Goal: Task Accomplishment & Management: Manage account settings

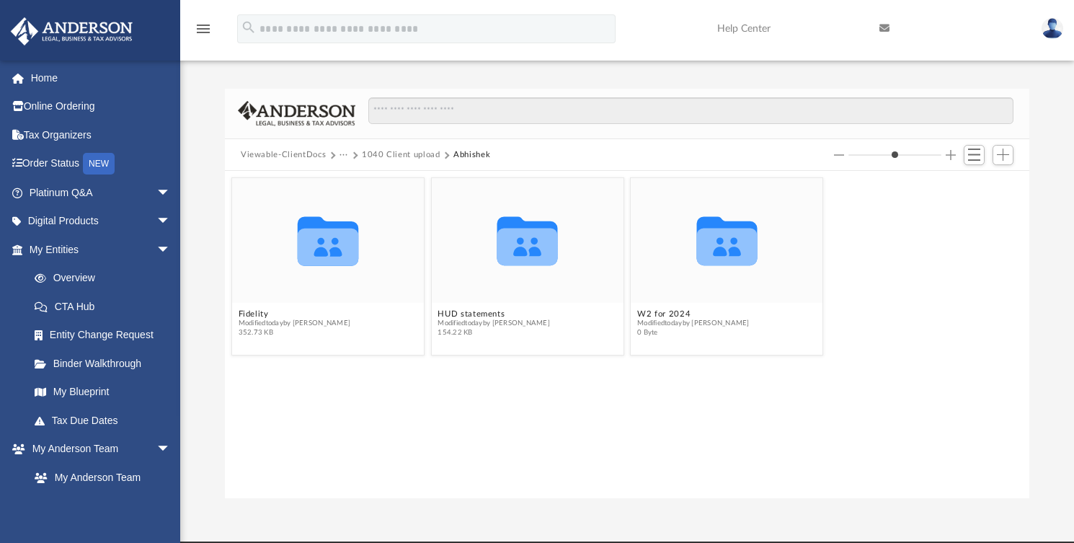
scroll to position [314, 793]
click at [1007, 162] on button "Add" at bounding box center [1004, 155] width 22 height 20
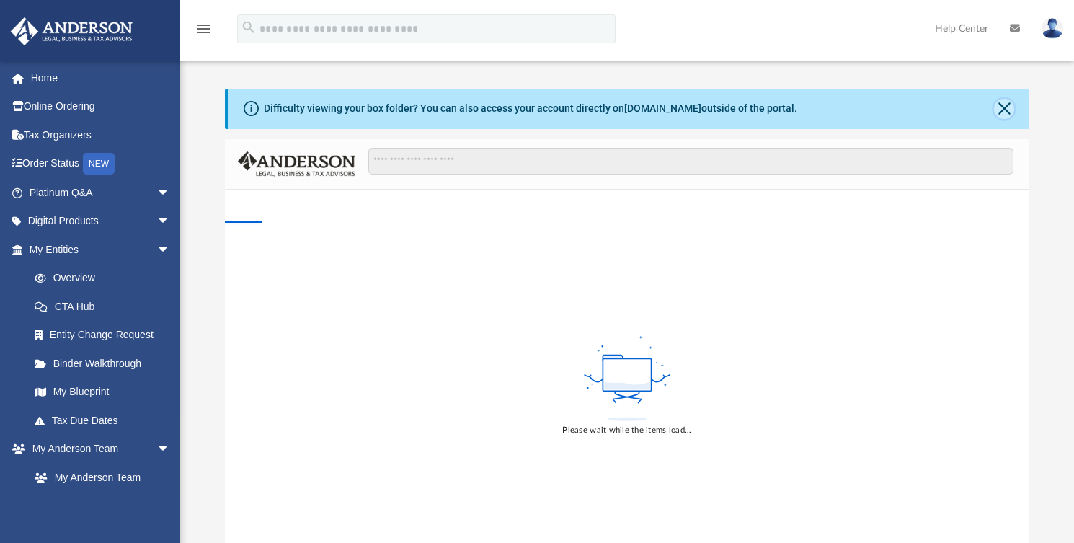
click at [996, 110] on button "Close" at bounding box center [1004, 109] width 20 height 20
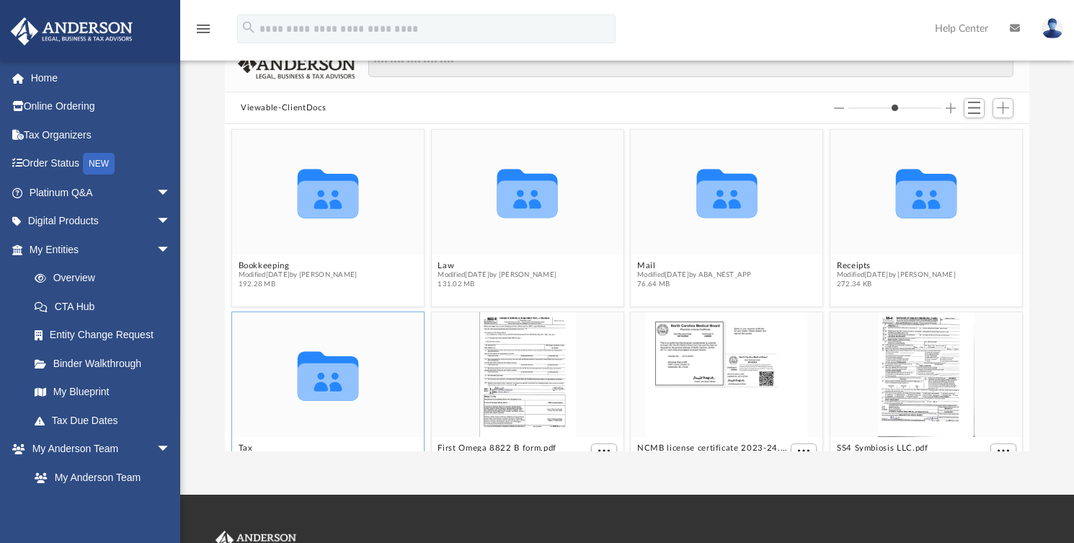
scroll to position [80, 0]
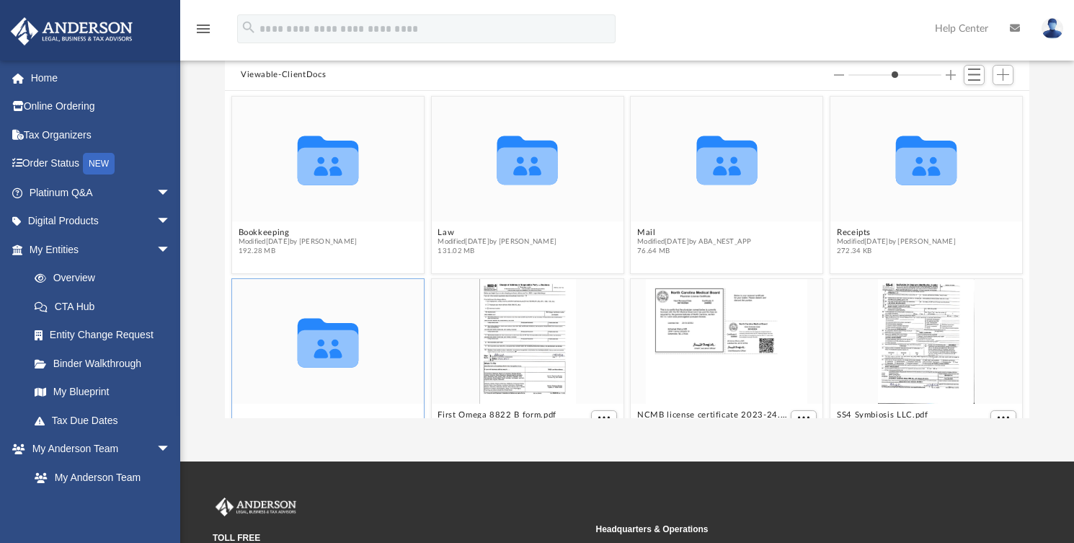
click at [249, 408] on div "Collaborated Folder Bookkeeping Modified Wed Jul 23 2025 by Rachel Gehring 192.…" at bounding box center [627, 254] width 805 height 327
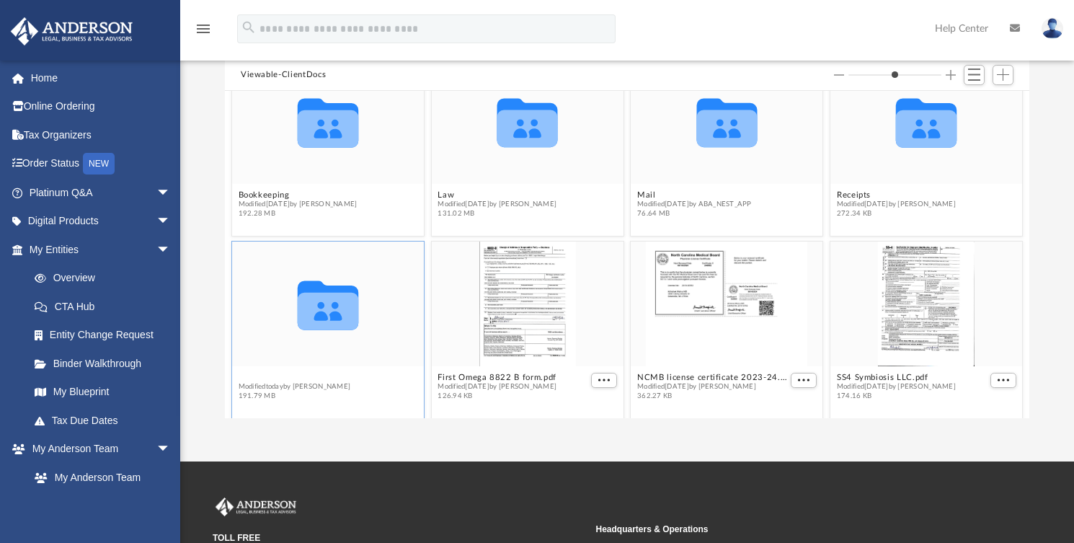
click at [248, 375] on button "Tax" at bounding box center [295, 377] width 112 height 9
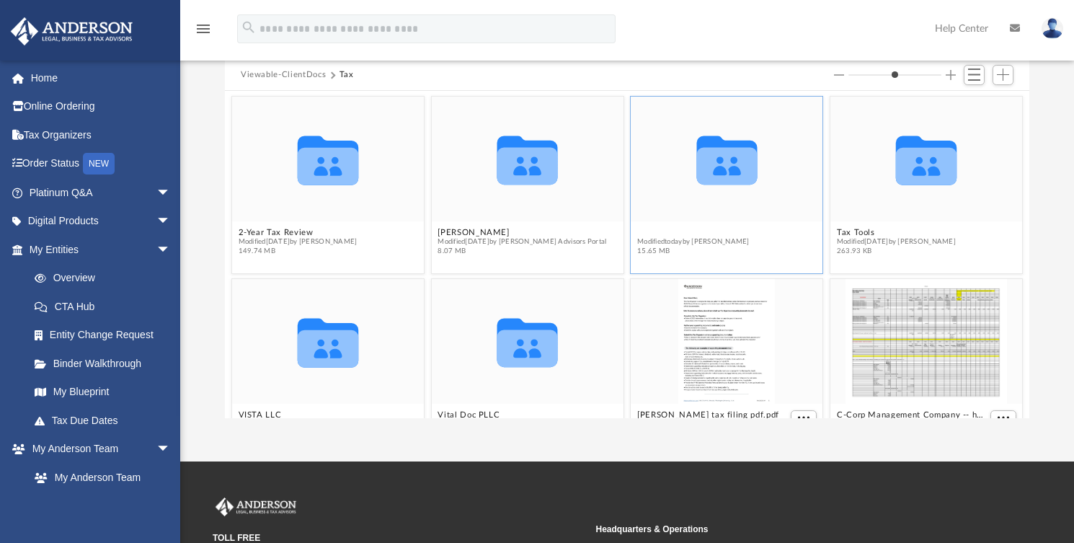
click at [637, 231] on button "Personal" at bounding box center [693, 232] width 112 height 9
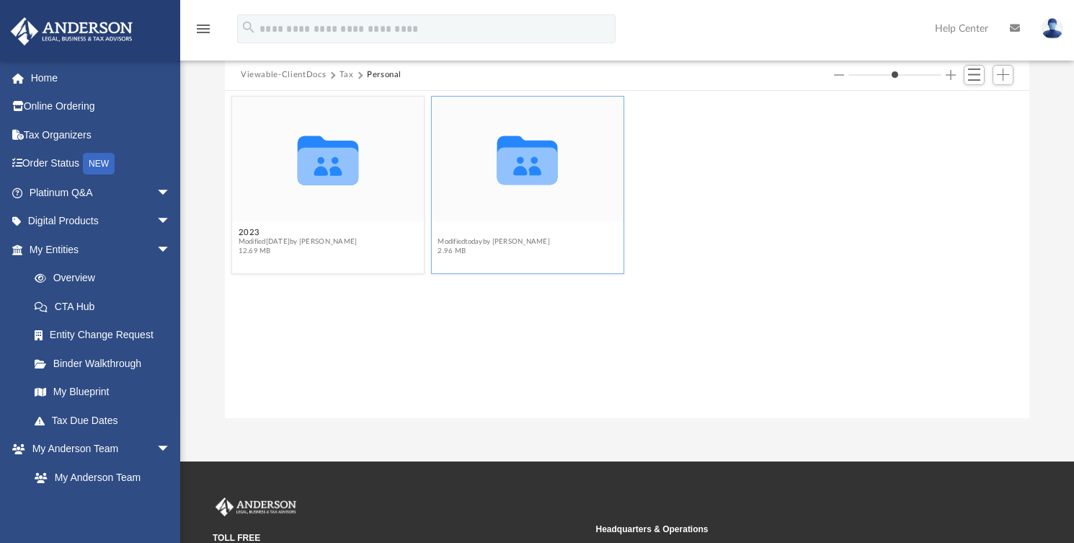
click at [451, 229] on button "2024" at bounding box center [494, 232] width 112 height 9
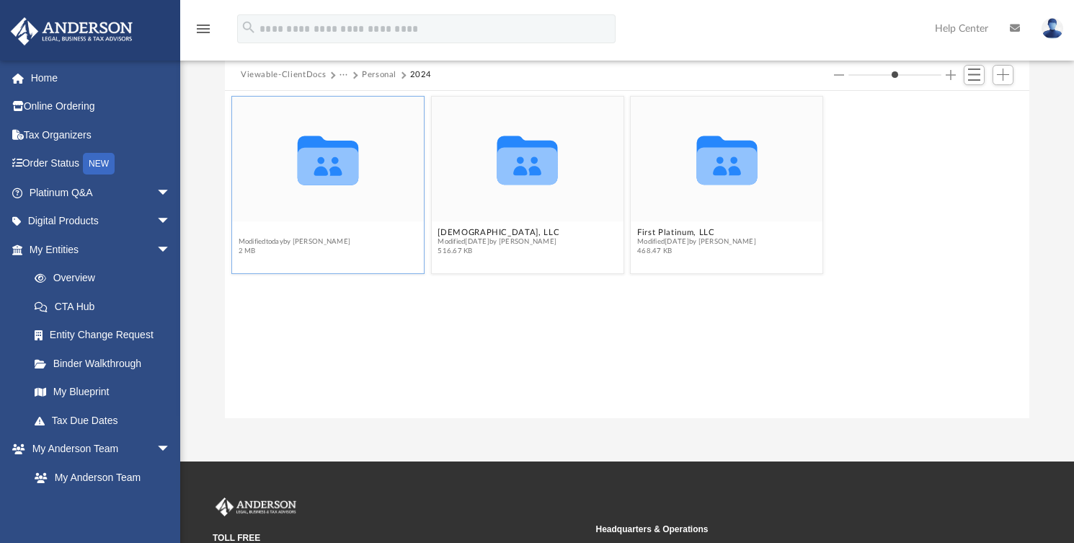
click at [299, 229] on button "1040 Client upload" at bounding box center [295, 232] width 112 height 9
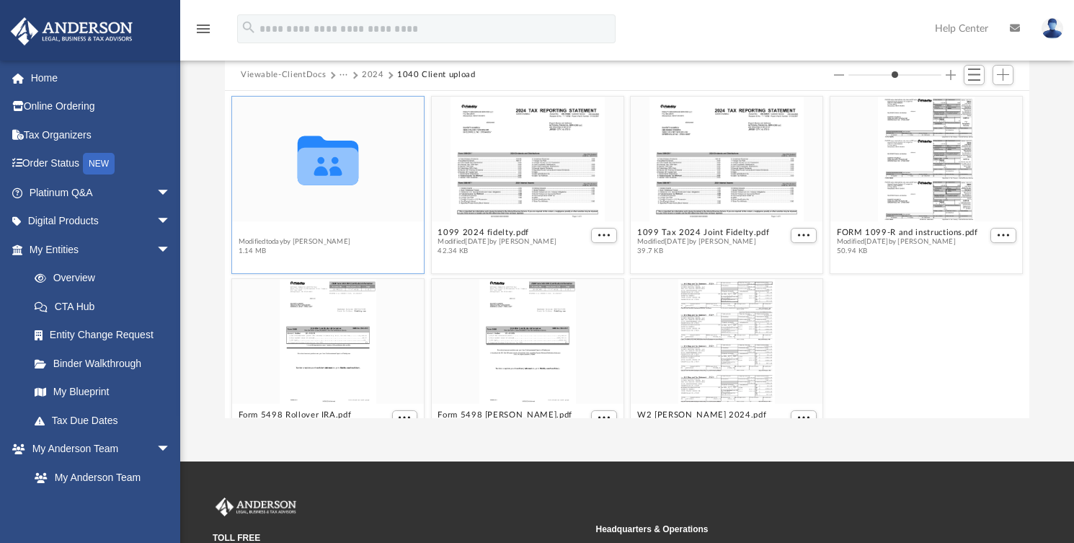
click at [268, 228] on button "Abhishek" at bounding box center [295, 232] width 112 height 9
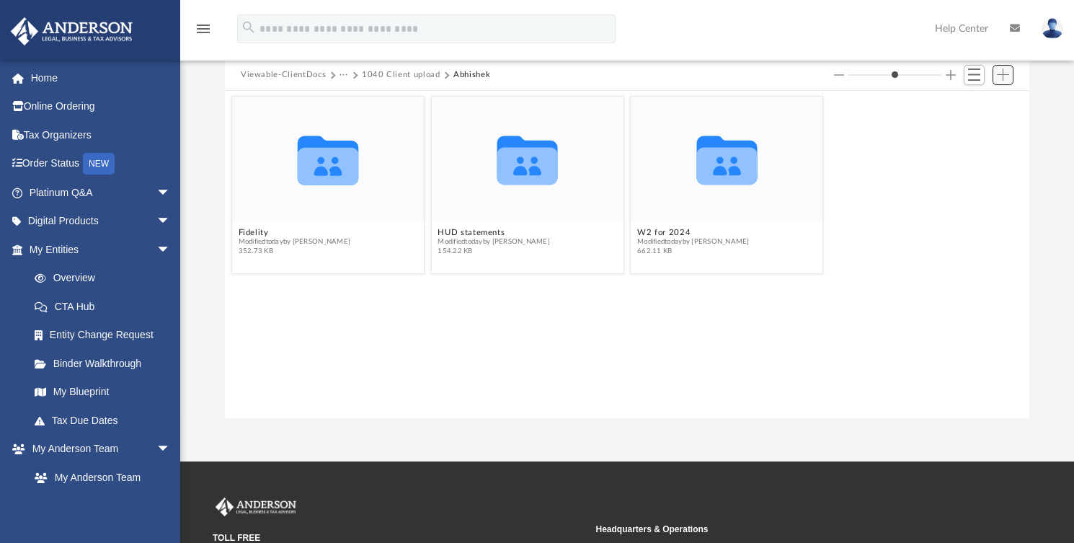
click at [1006, 83] on button "Add" at bounding box center [1004, 75] width 22 height 20
click at [976, 123] on li "New Folder" at bounding box center [983, 126] width 46 height 15
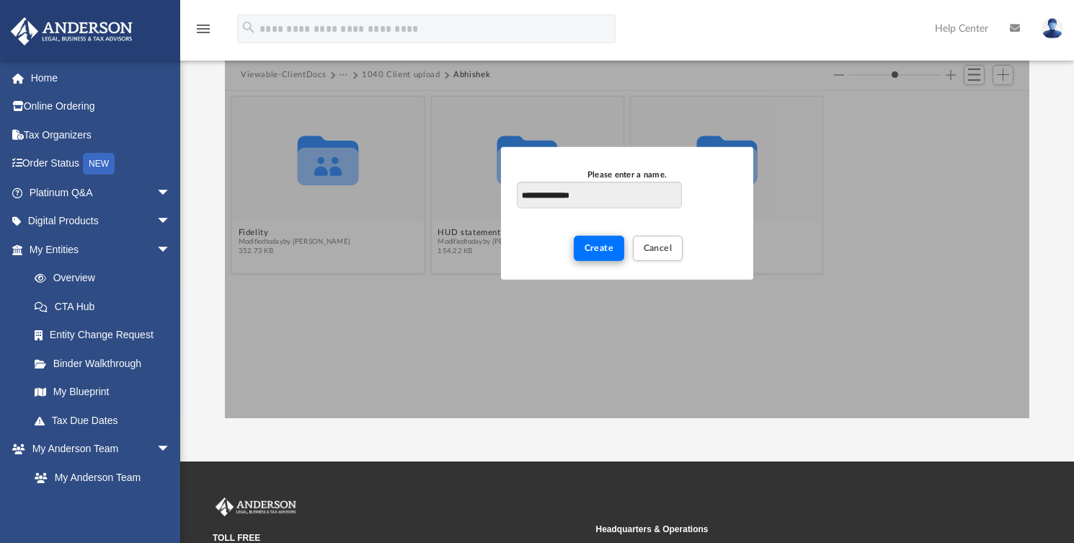
type input "**********"
click at [592, 246] on span "Create" at bounding box center [600, 248] width 30 height 9
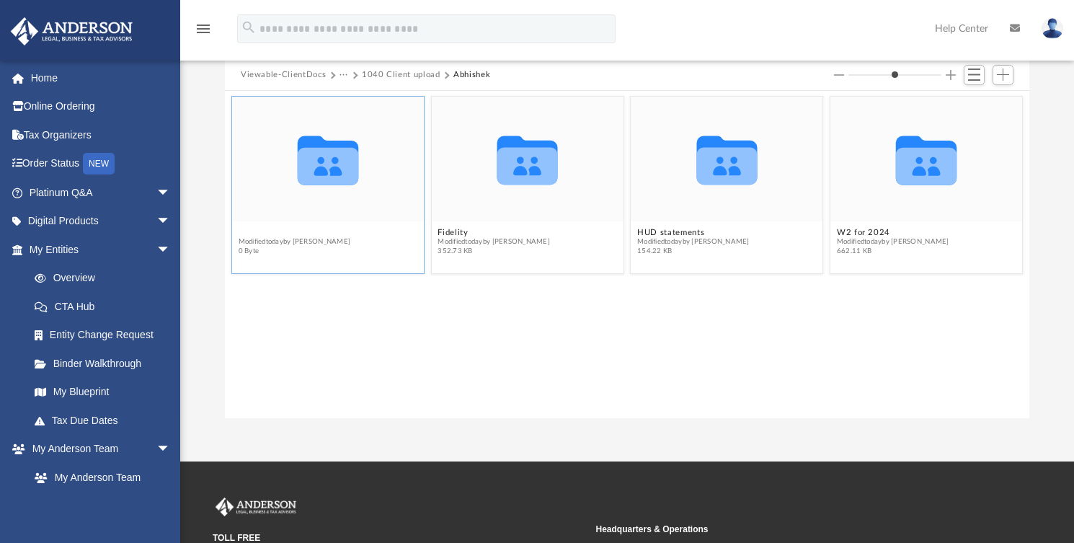
click at [283, 229] on button "Cost Seg reports" at bounding box center [295, 232] width 112 height 9
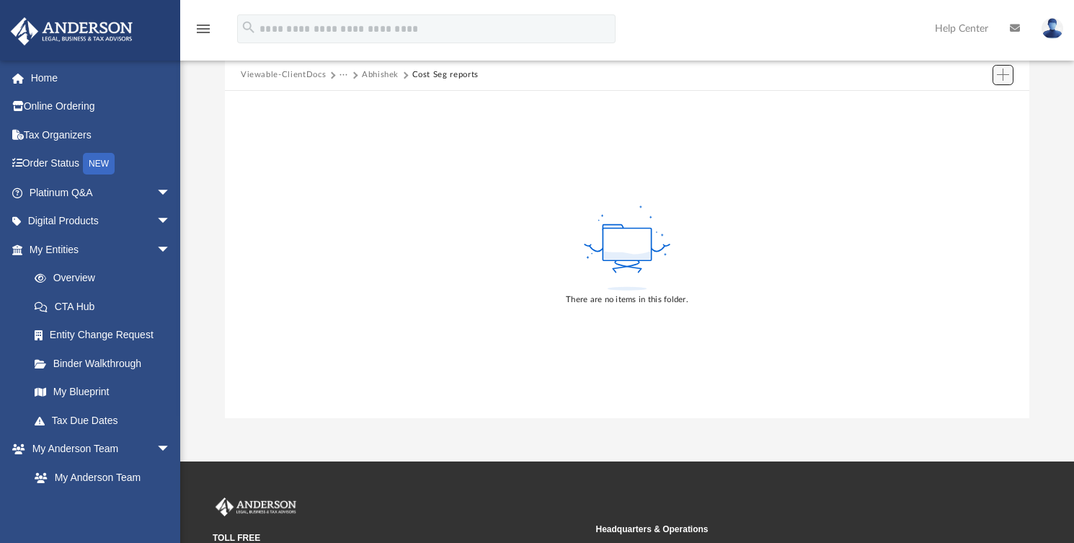
click at [997, 76] on span "Add" at bounding box center [1003, 74] width 12 height 12
click at [966, 105] on li "Upload" at bounding box center [983, 103] width 46 height 15
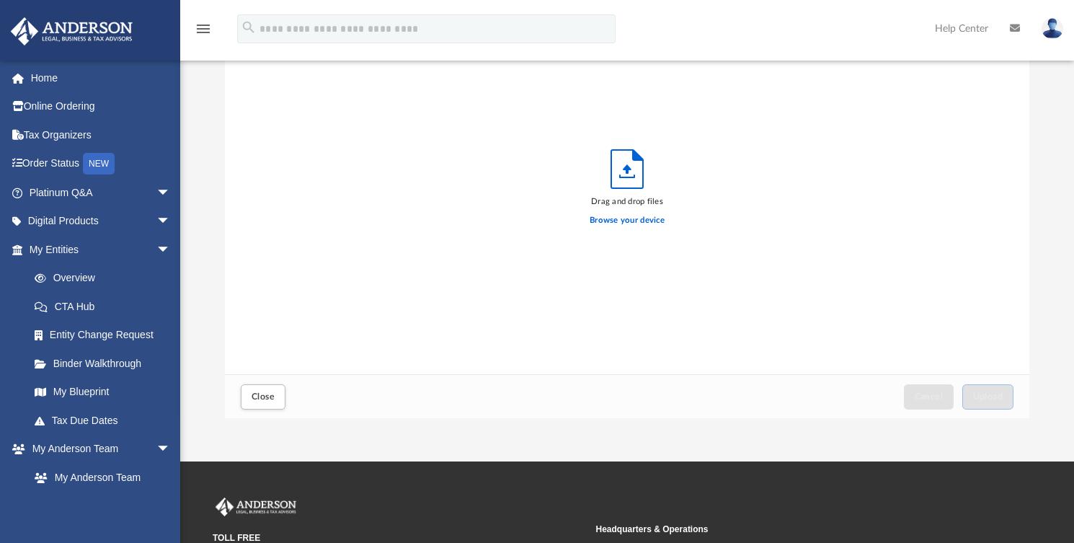
scroll to position [354, 793]
click at [611, 224] on label "Browse your device" at bounding box center [627, 220] width 75 height 13
click at [0, 0] on input "Browse your device" at bounding box center [0, 0] width 0 height 0
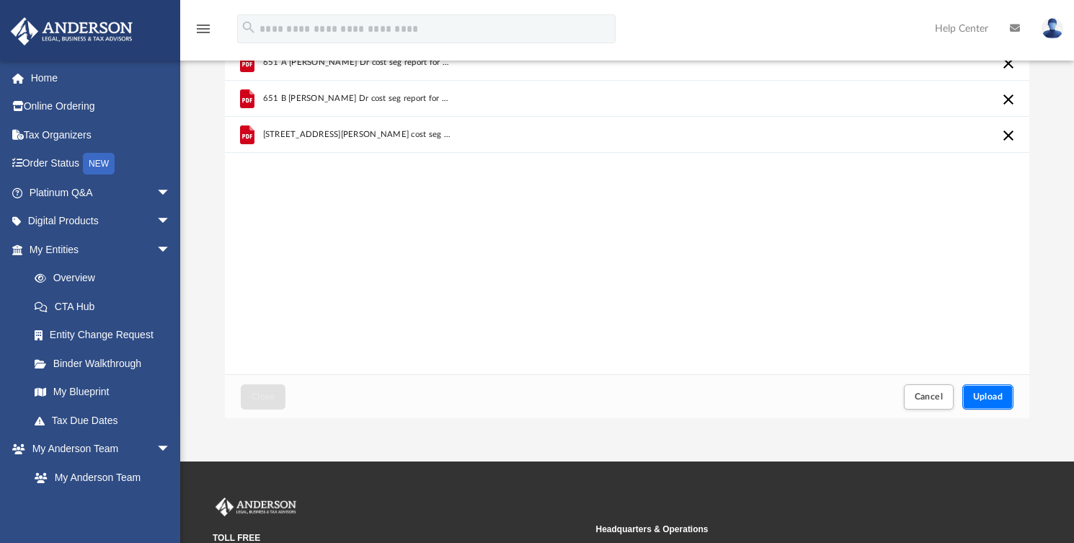
click at [994, 397] on span "Upload" at bounding box center [988, 396] width 30 height 9
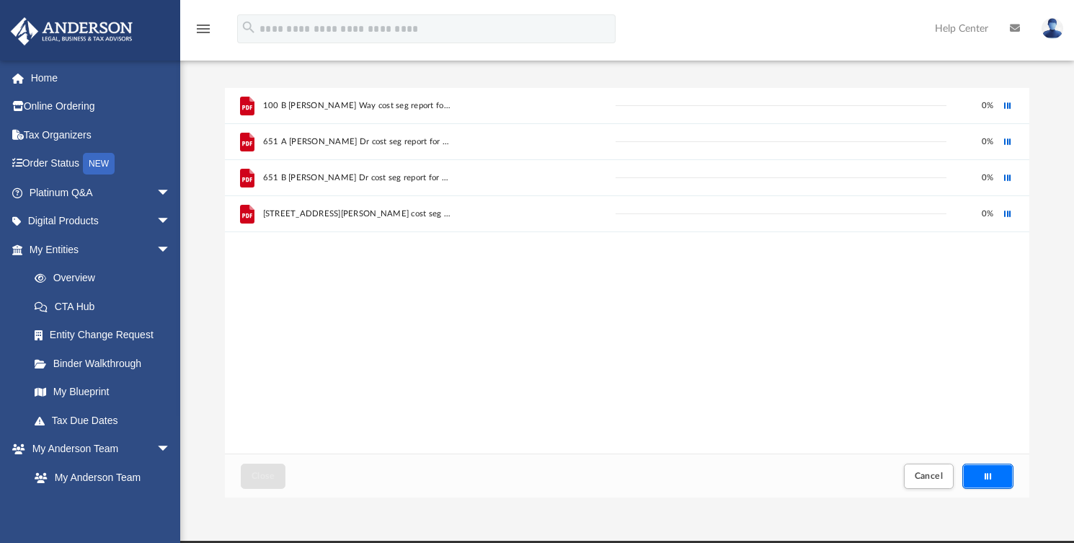
scroll to position [0, 0]
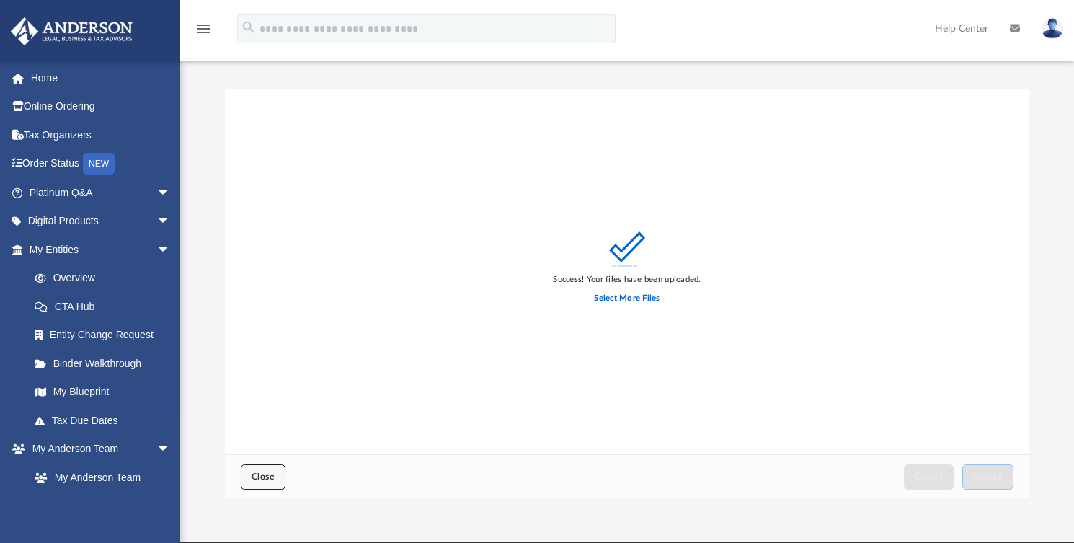
click at [258, 474] on span "Close" at bounding box center [263, 476] width 23 height 9
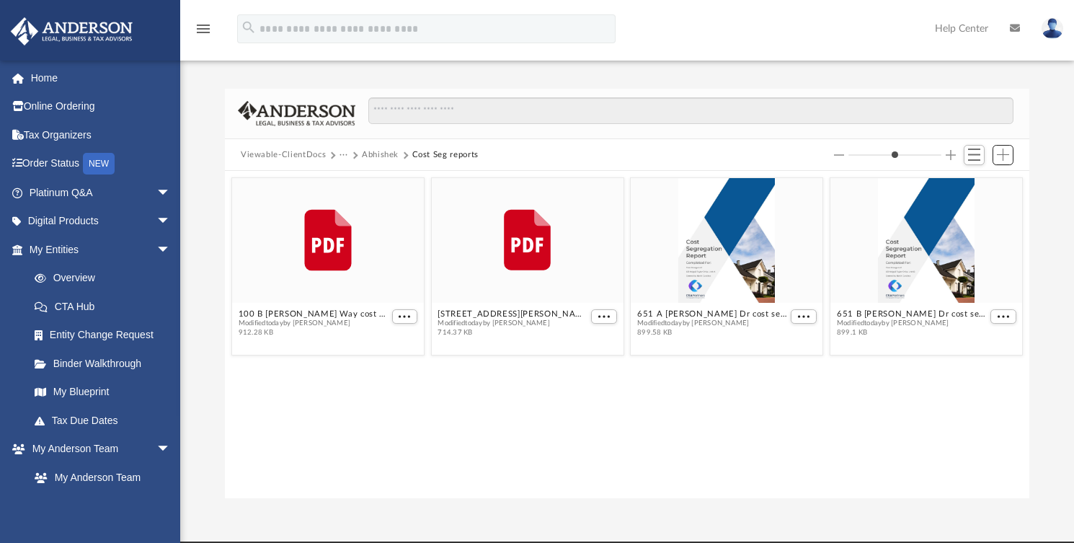
scroll to position [314, 793]
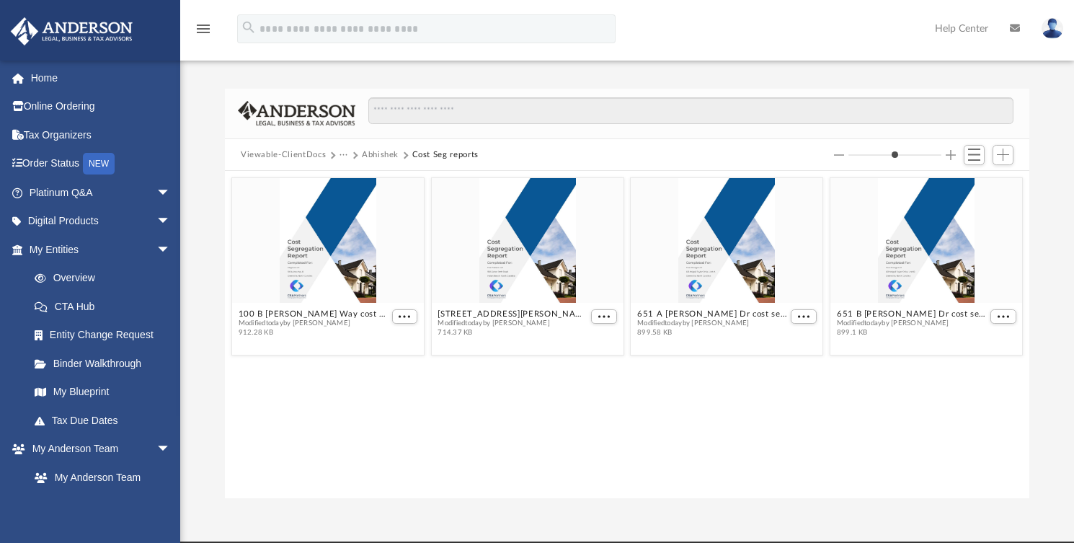
click at [387, 154] on button "Abhishek" at bounding box center [380, 155] width 37 height 13
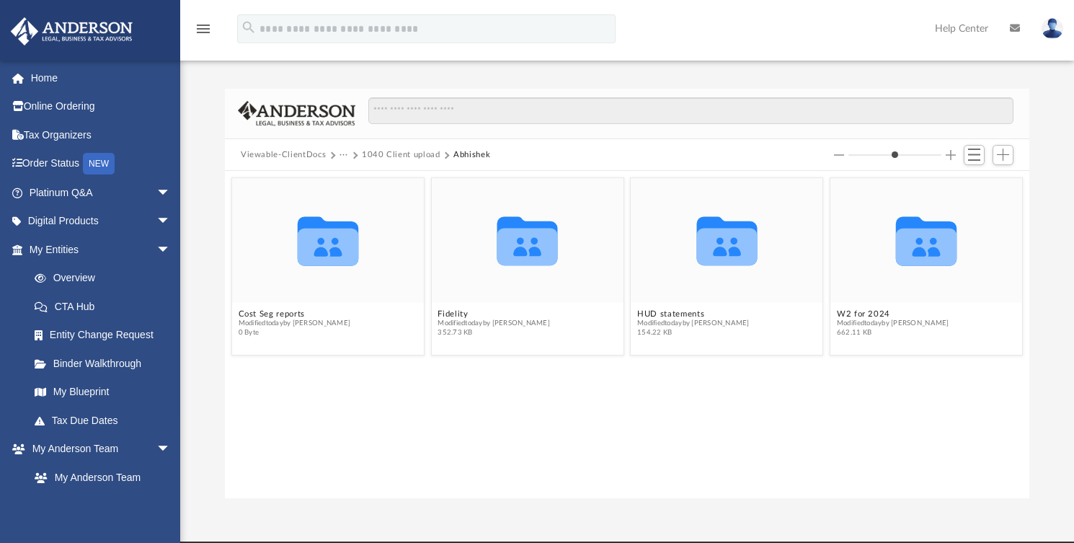
click at [506, 451] on div "Collaborated Folder Cost Seg reports Modified today by Abhishek Mishra 0 Byte C…" at bounding box center [627, 334] width 805 height 327
click at [1007, 160] on span "Add" at bounding box center [1003, 155] width 12 height 12
click at [962, 206] on li "New Folder" at bounding box center [983, 206] width 46 height 15
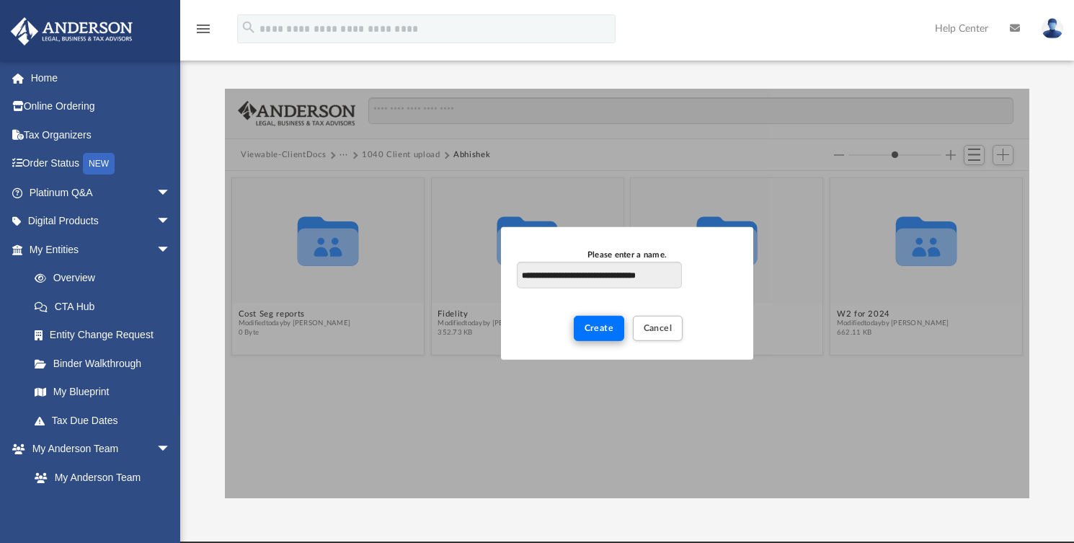
type input "**********"
click at [599, 322] on button "Create" at bounding box center [599, 328] width 51 height 25
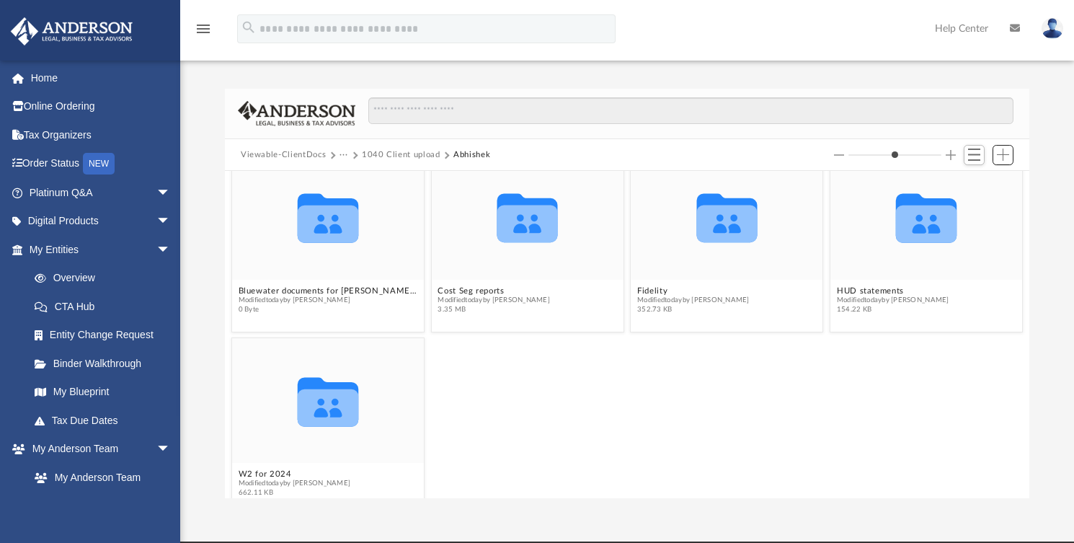
scroll to position [45, 0]
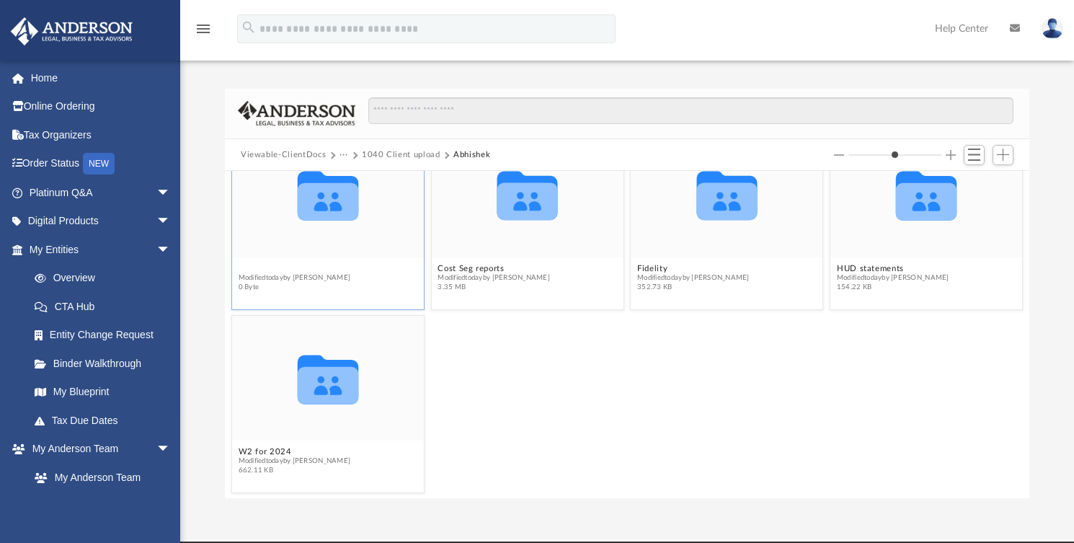
click at [370, 267] on button "Bluewater documents for [PERSON_NAME] path 404" at bounding box center [329, 268] width 180 height 9
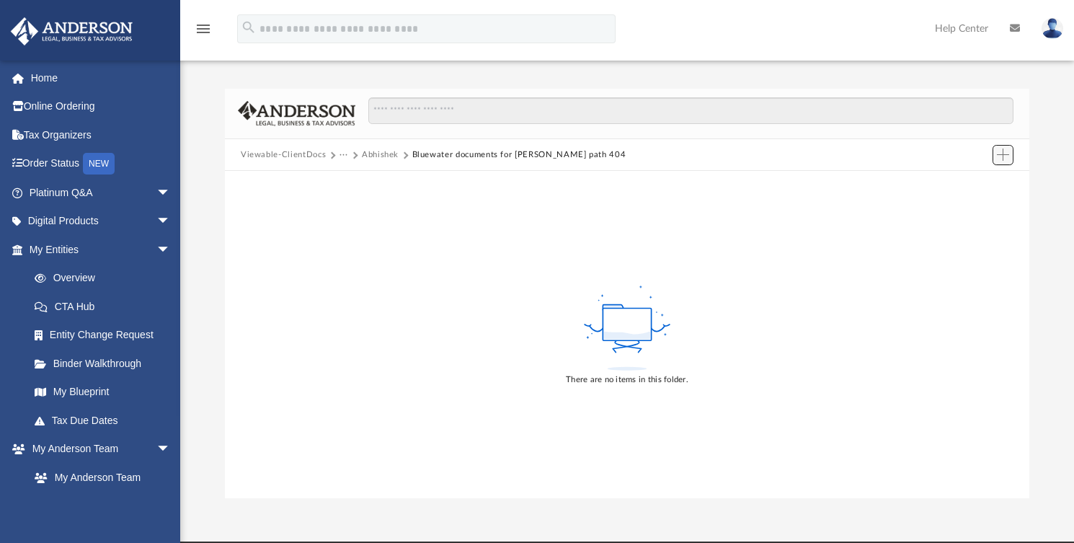
click at [1005, 154] on span "Add" at bounding box center [1003, 155] width 12 height 12
click at [963, 187] on li "Upload" at bounding box center [983, 184] width 46 height 15
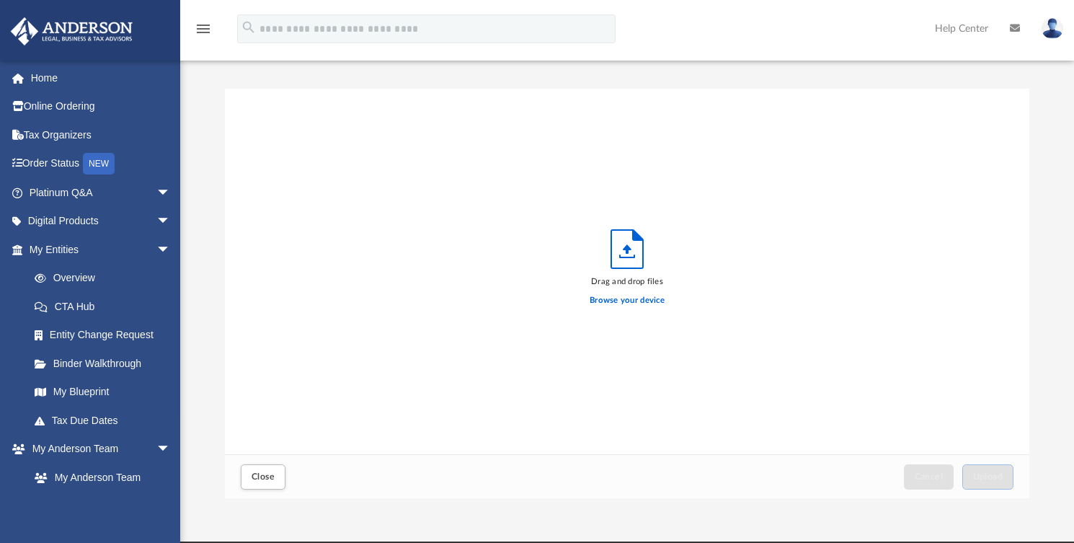
scroll to position [354, 793]
click at [639, 299] on label "Browse your device" at bounding box center [627, 300] width 75 height 13
click at [0, 0] on input "Browse your device" at bounding box center [0, 0] width 0 height 0
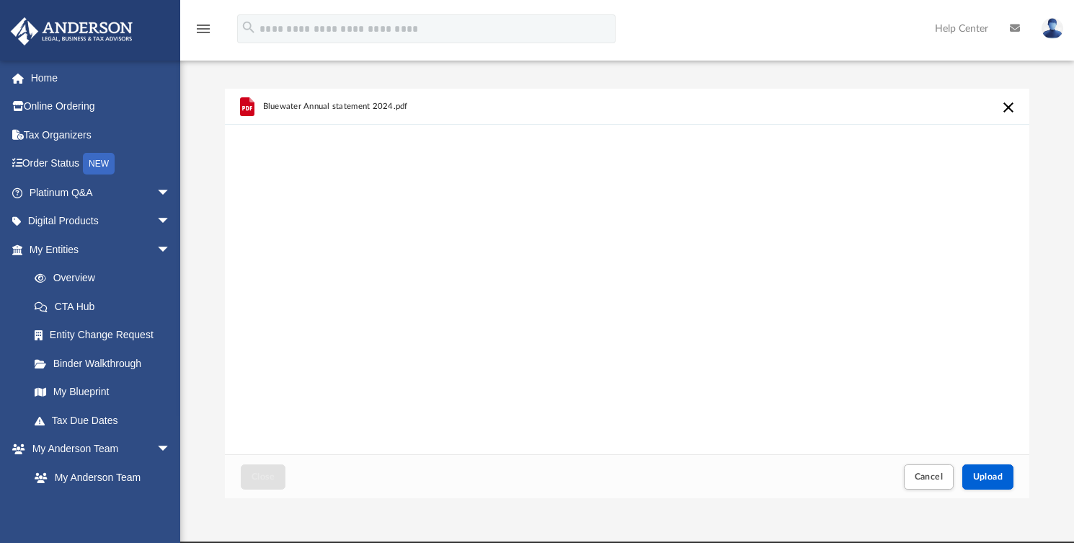
click at [1008, 107] on button "Cancel this upload" at bounding box center [1008, 107] width 17 height 17
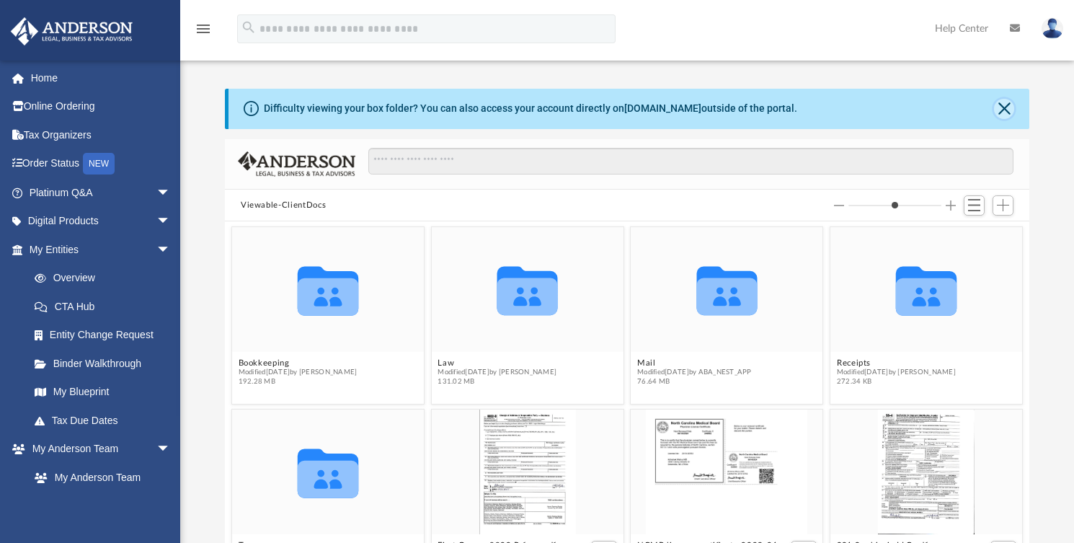
click at [1008, 112] on button "Close" at bounding box center [1004, 109] width 20 height 20
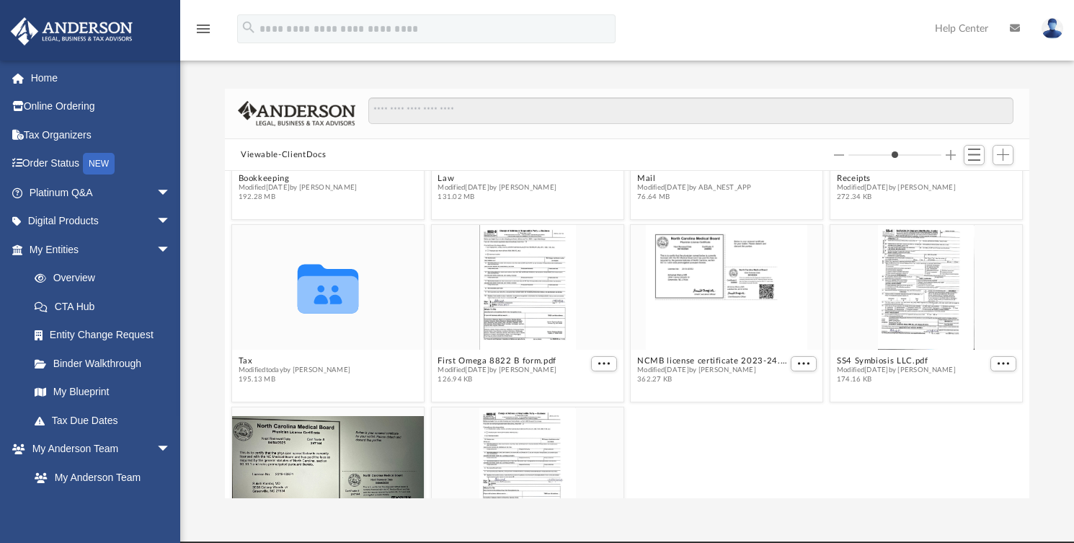
scroll to position [160, 0]
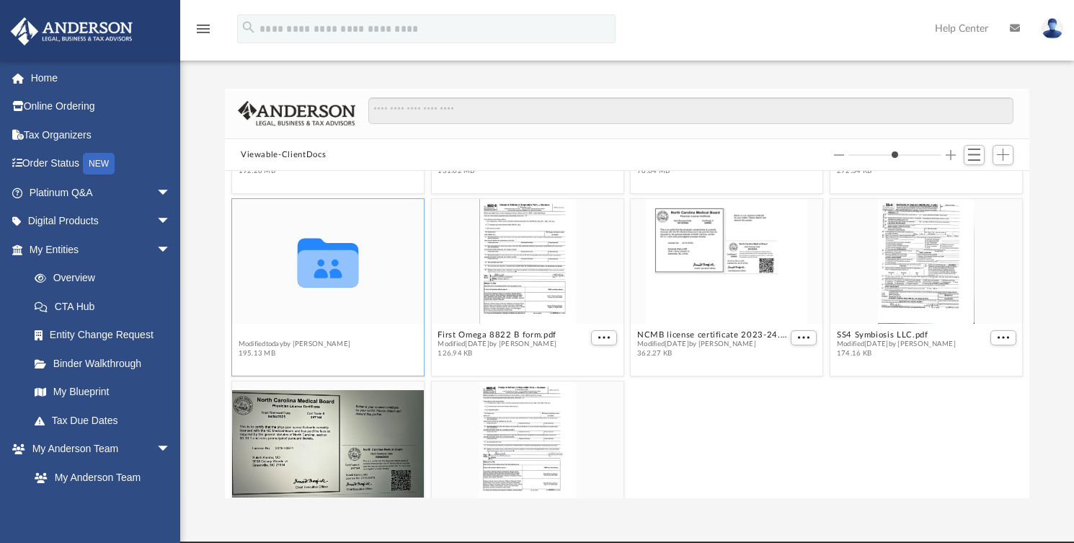
click at [244, 332] on button "Tax" at bounding box center [295, 334] width 112 height 9
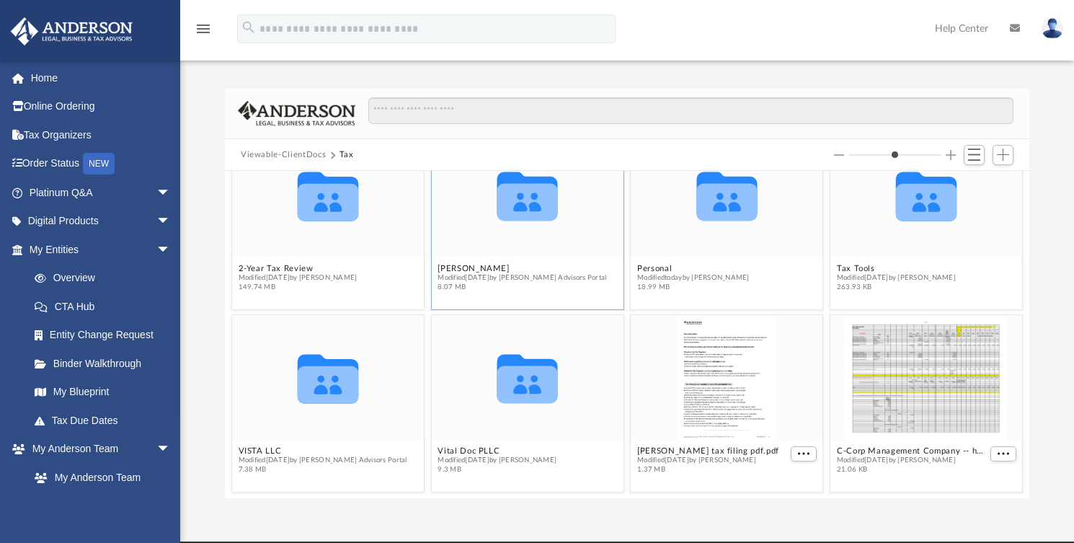
scroll to position [0, 0]
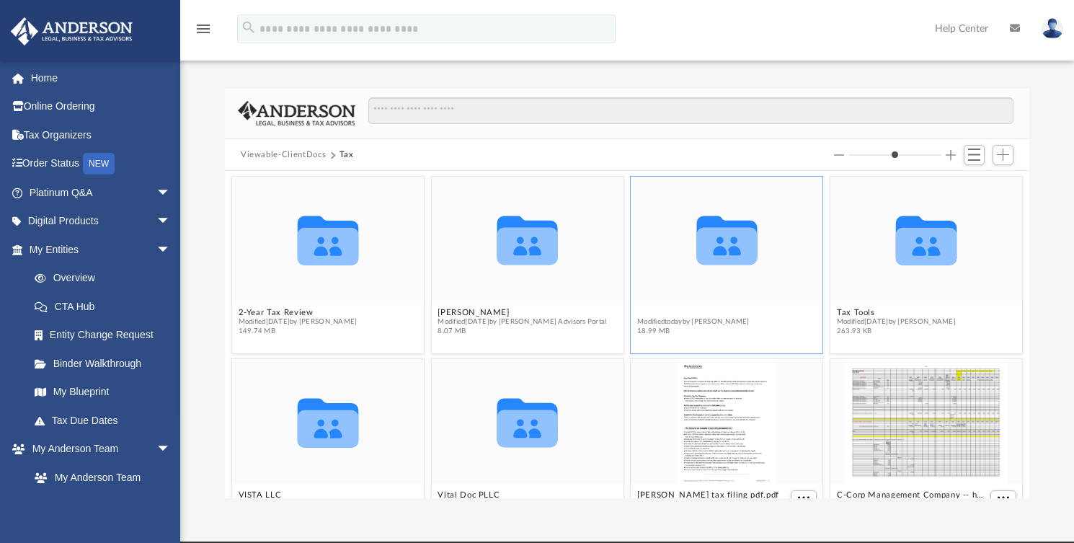
click at [653, 310] on button "Personal" at bounding box center [693, 312] width 112 height 9
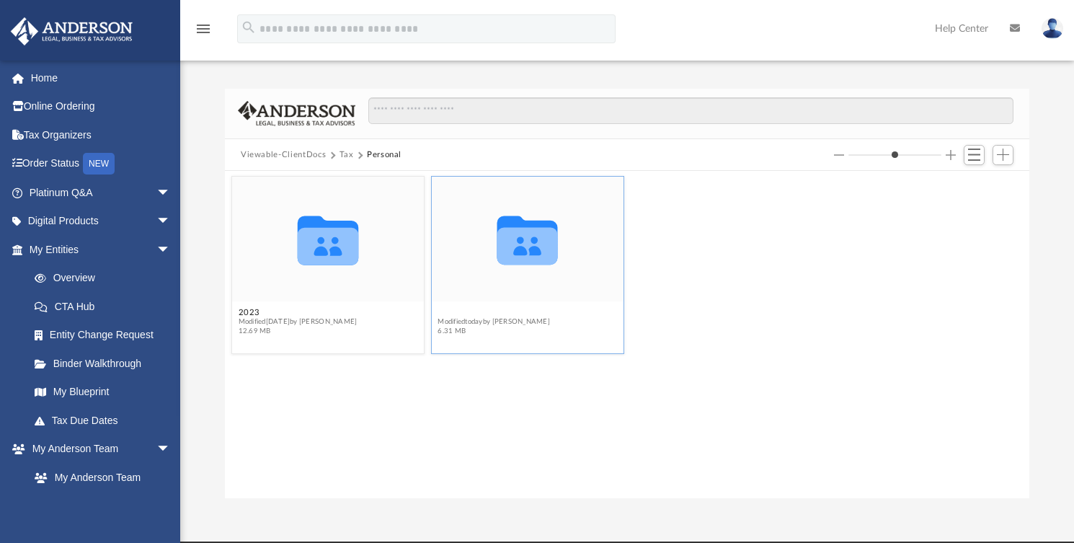
click at [456, 310] on button "2024" at bounding box center [494, 312] width 112 height 9
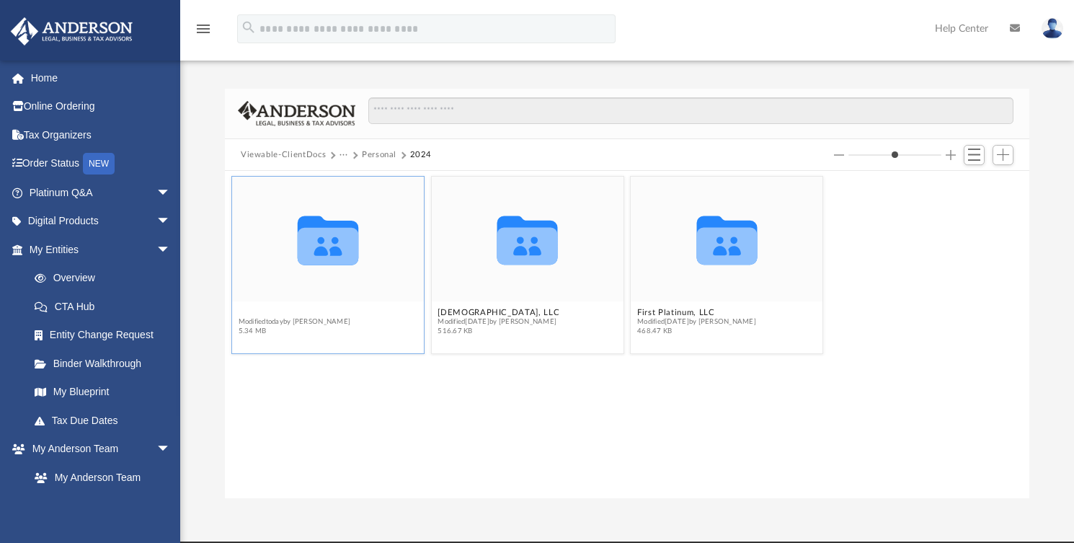
click at [299, 308] on button "1040 Client upload" at bounding box center [295, 312] width 112 height 9
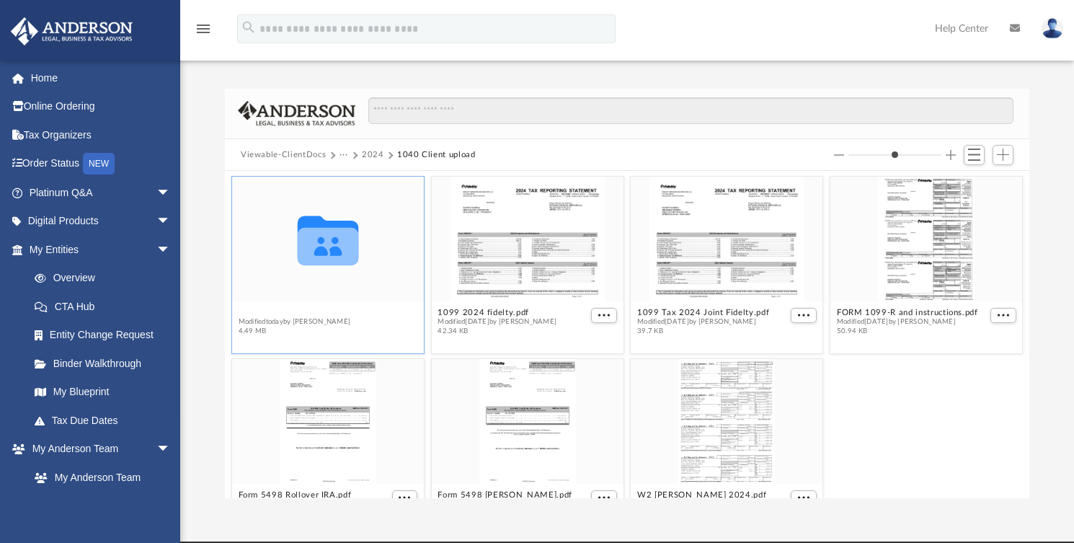
click at [260, 313] on button "Abhishek" at bounding box center [295, 312] width 112 height 9
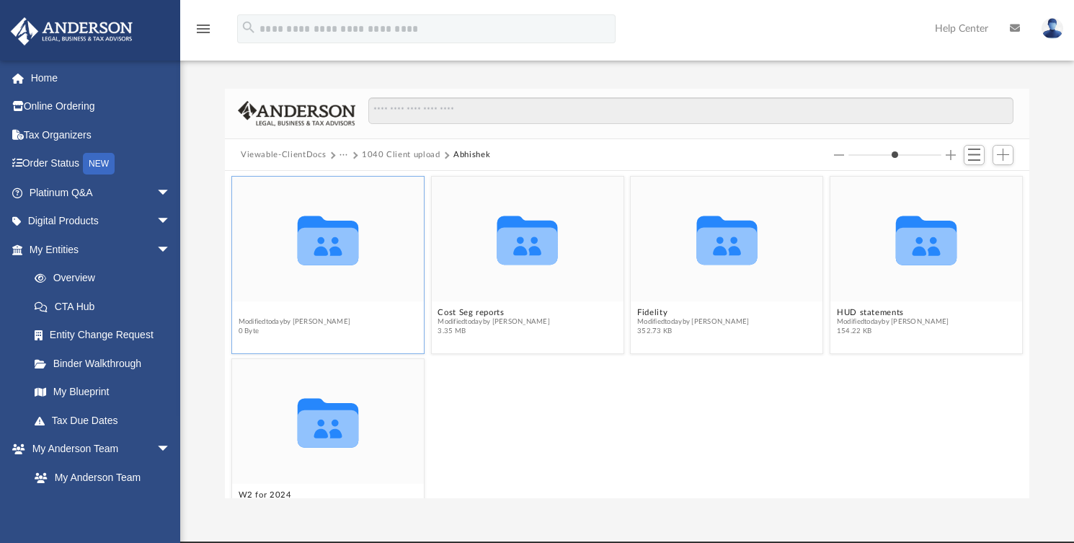
click at [384, 311] on button "Bluewater documents for [PERSON_NAME] path 404" at bounding box center [329, 312] width 180 height 9
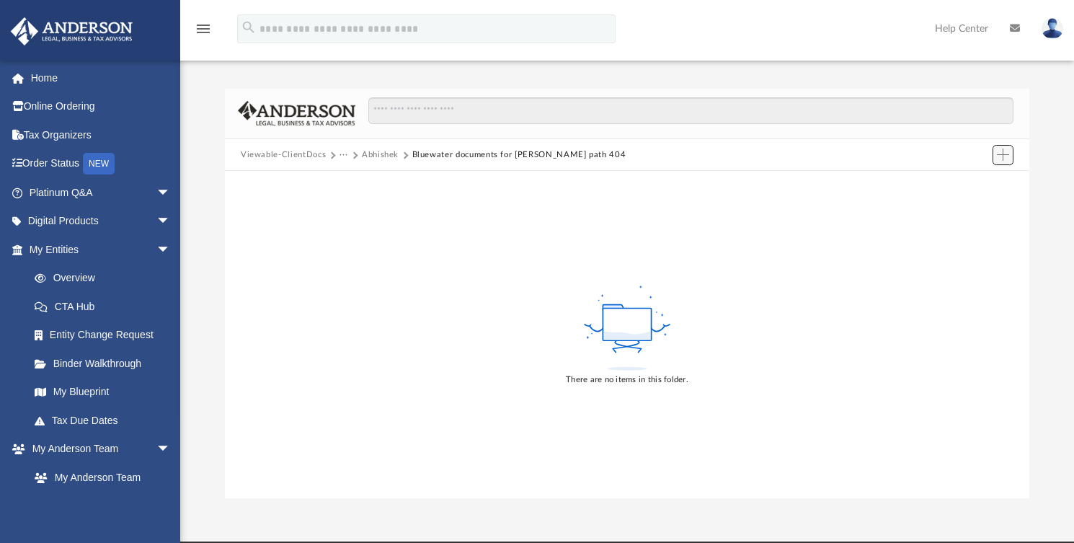
click at [1003, 151] on span "Add" at bounding box center [1003, 155] width 12 height 12
click at [975, 184] on li "Upload" at bounding box center [983, 184] width 46 height 15
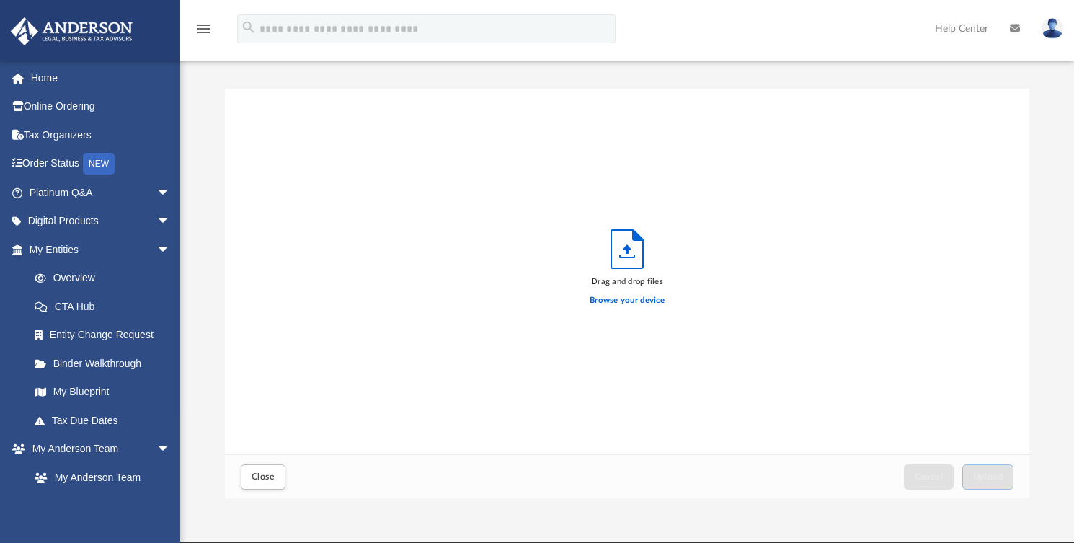
scroll to position [354, 793]
click at [616, 294] on label "Browse your device" at bounding box center [627, 300] width 75 height 13
click at [0, 0] on input "Browse your device" at bounding box center [0, 0] width 0 height 0
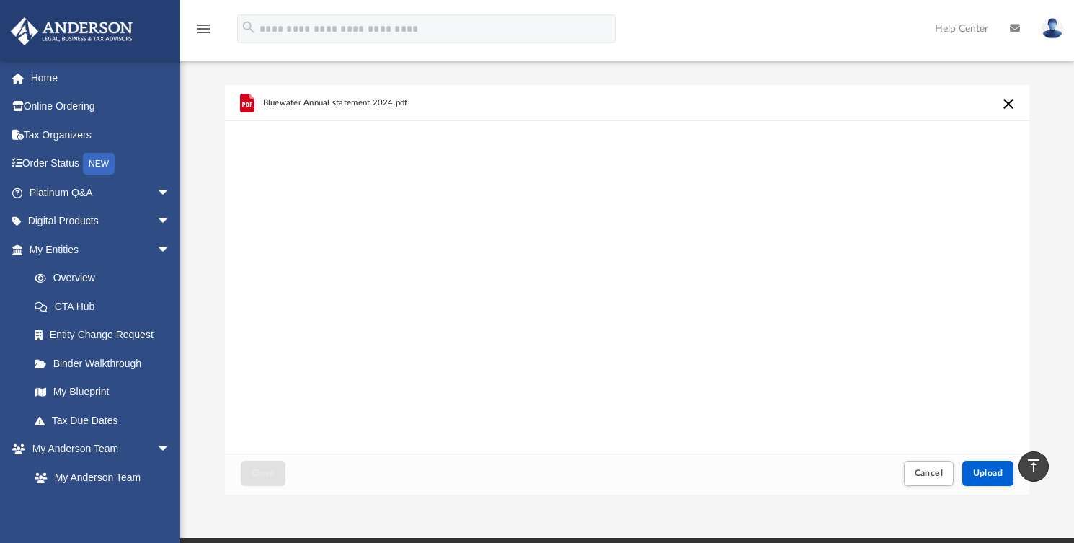
scroll to position [0, 0]
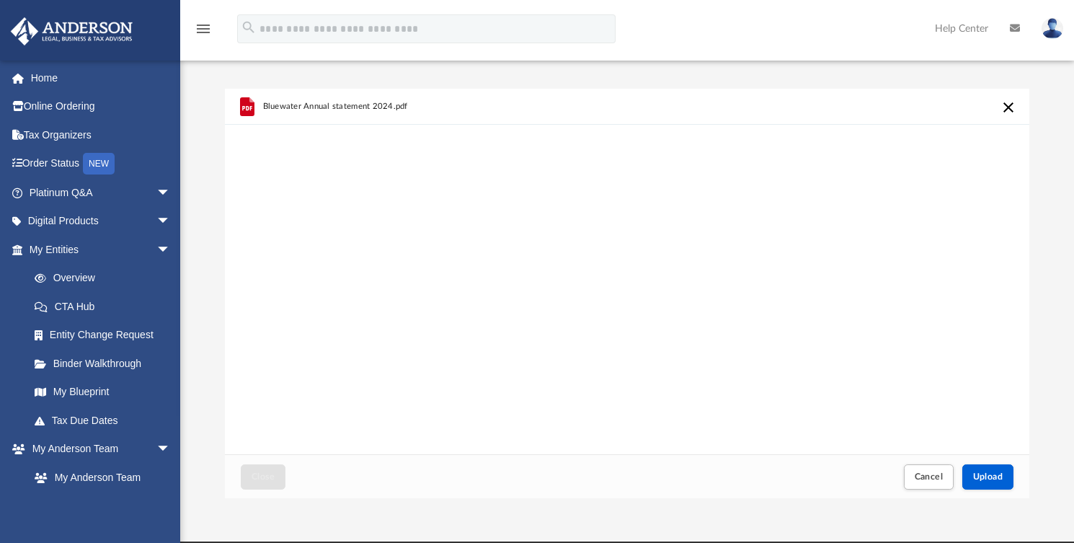
click at [1003, 102] on button "Cancel this upload" at bounding box center [1008, 107] width 17 height 17
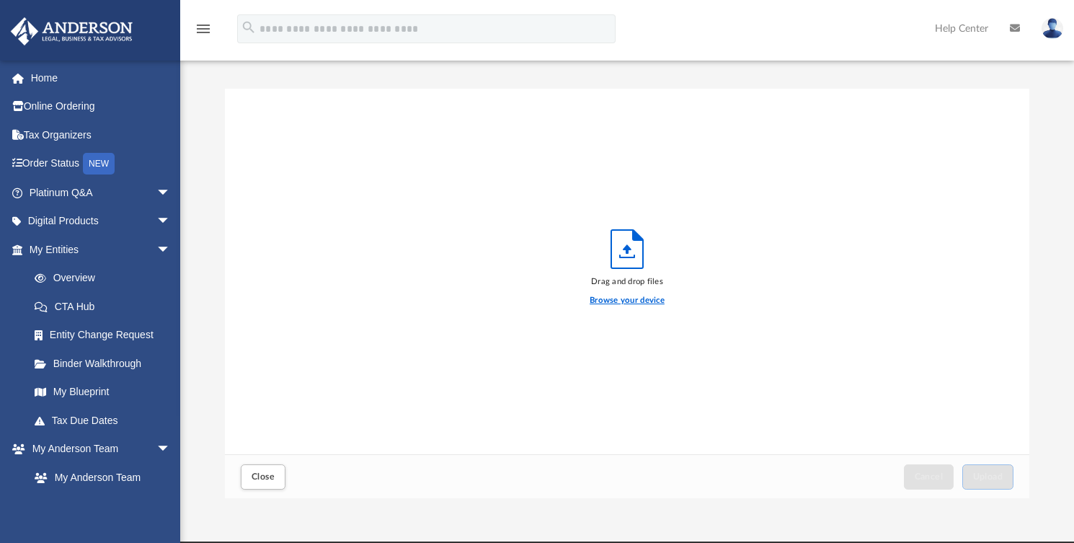
click at [638, 300] on label "Browse your device" at bounding box center [627, 300] width 75 height 13
click at [0, 0] on input "Browse your device" at bounding box center [0, 0] width 0 height 0
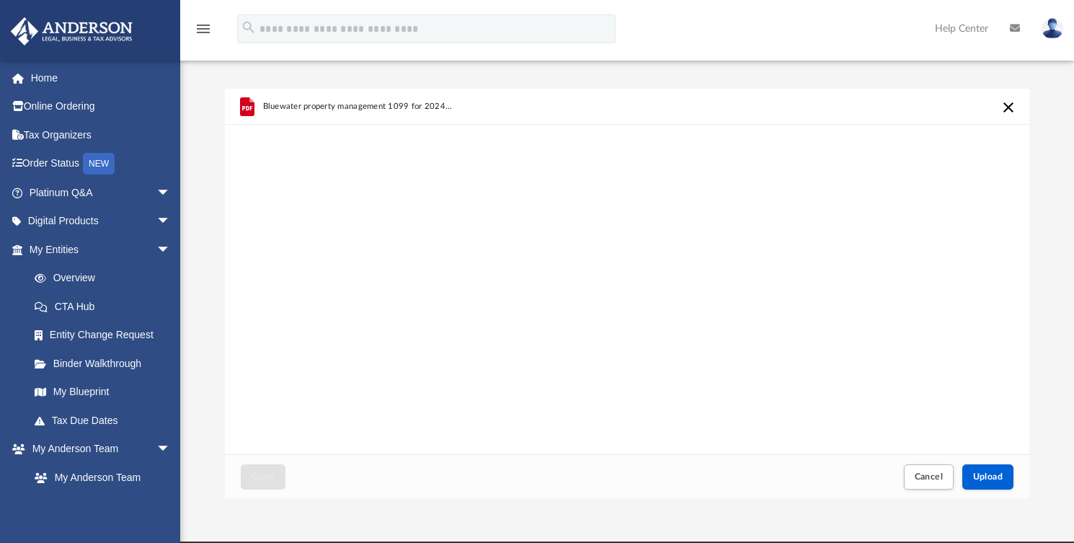
click at [536, 94] on div "Bluewater property management 1099 for 2024 (unit 404).pdf" at bounding box center [436, 106] width 347 height 32
click at [1013, 104] on button "Cancel this upload" at bounding box center [1008, 107] width 17 height 17
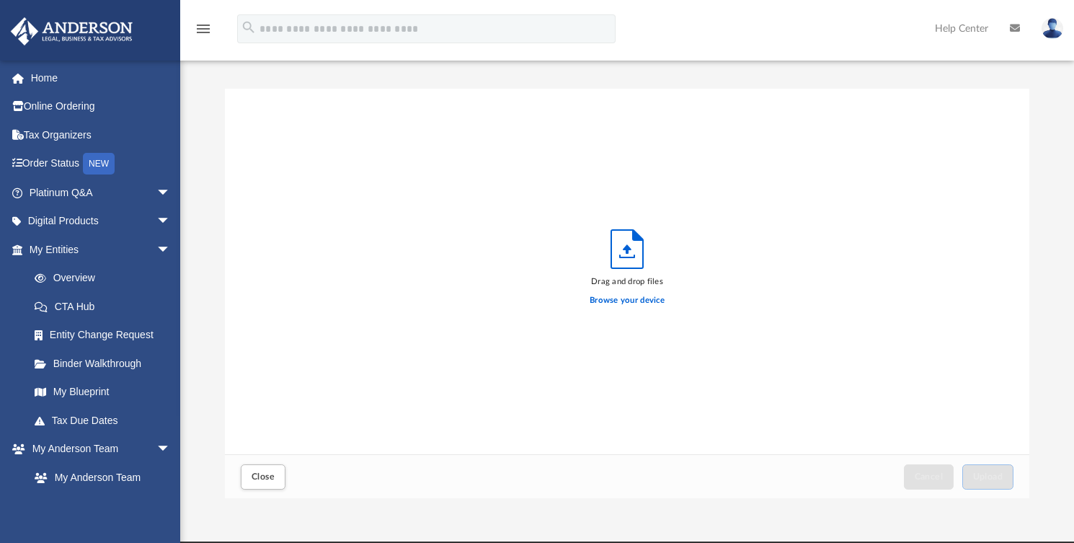
click at [874, 296] on div "Drag and drop files Browse your device" at bounding box center [627, 272] width 805 height 366
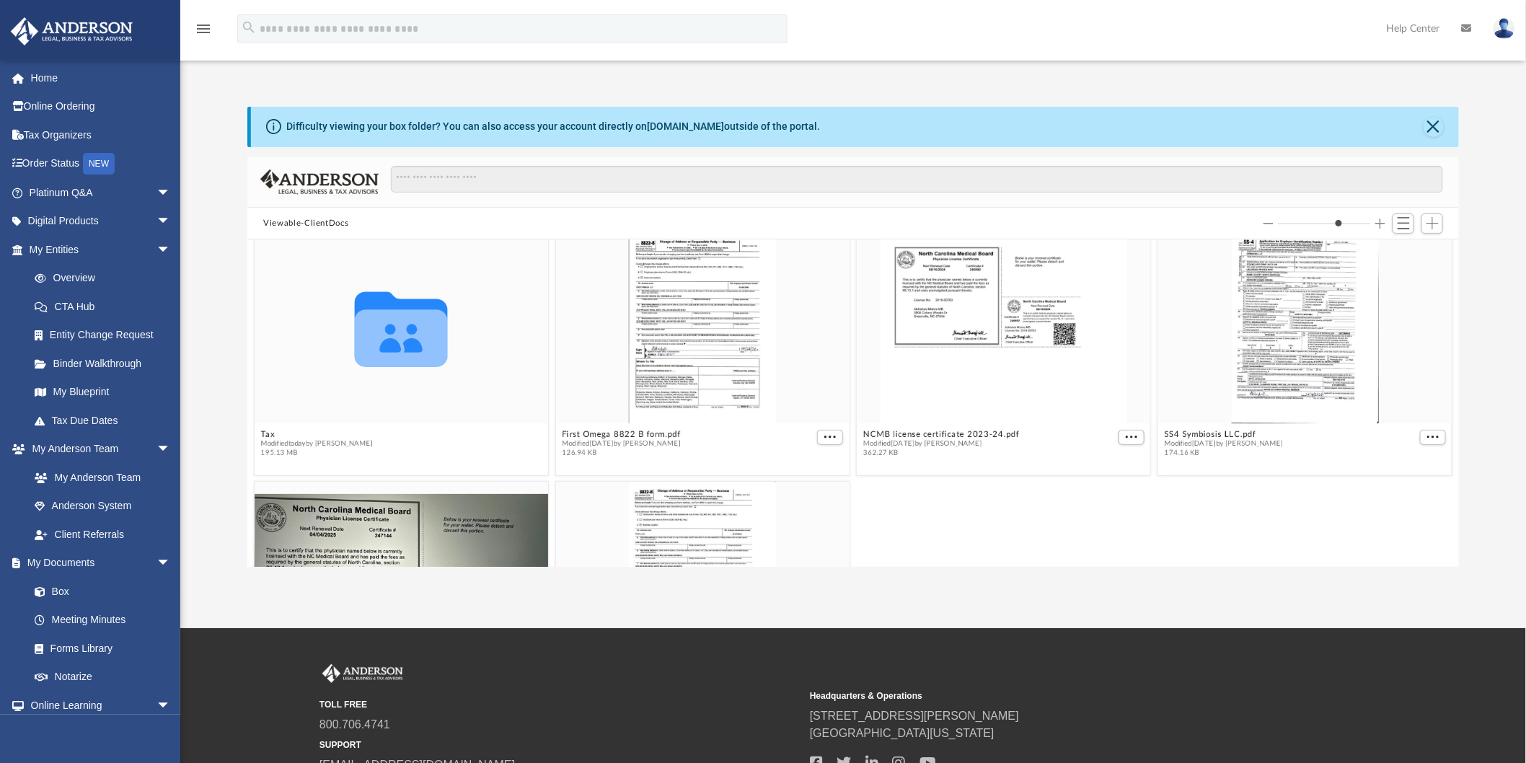
scroll to position [320, 0]
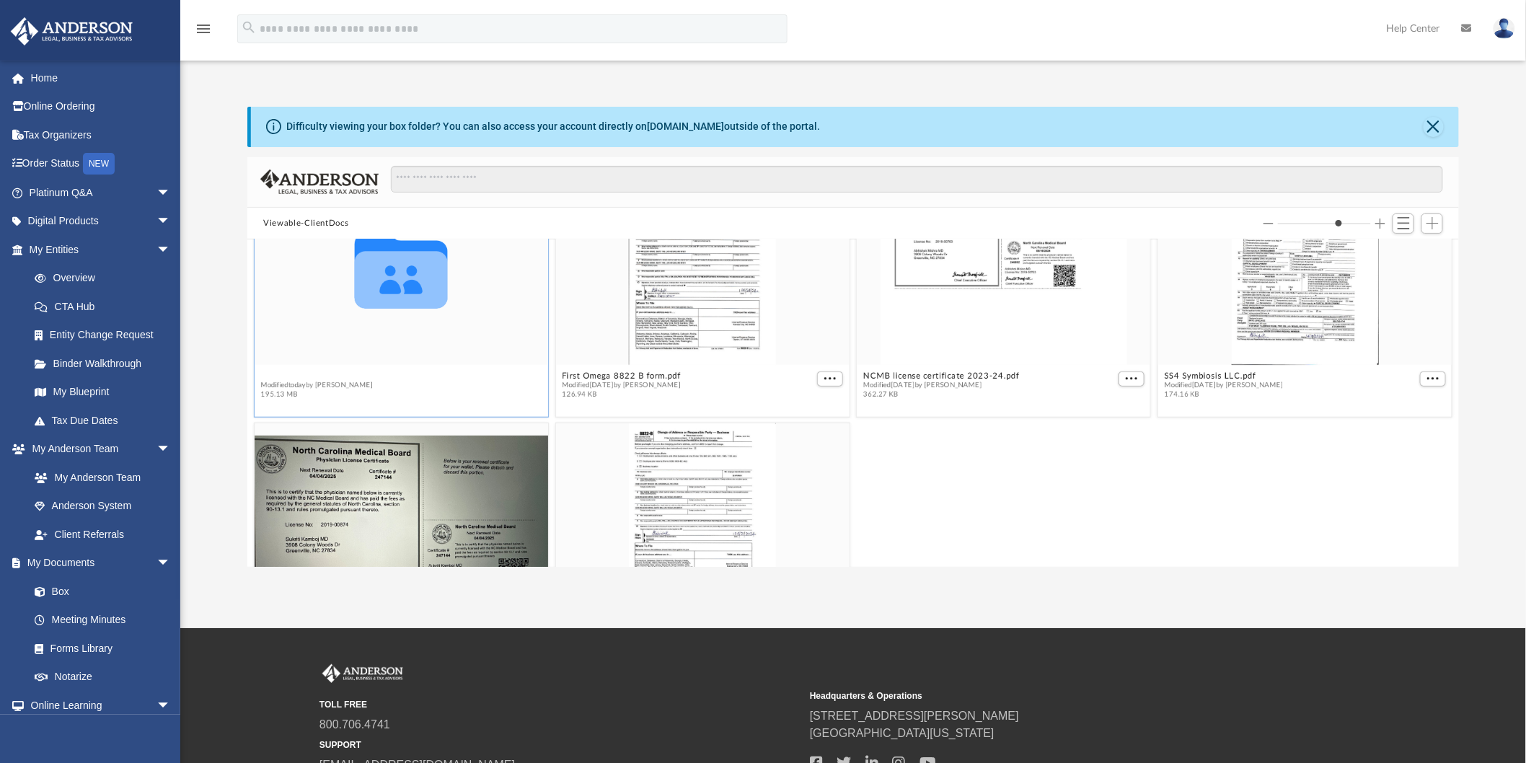
click at [269, 371] on div "Collaborated Folder Bookkeeping Modified Wed Jul 23 2025 by Rachel Gehring 192.…" at bounding box center [852, 402] width 1211 height 327
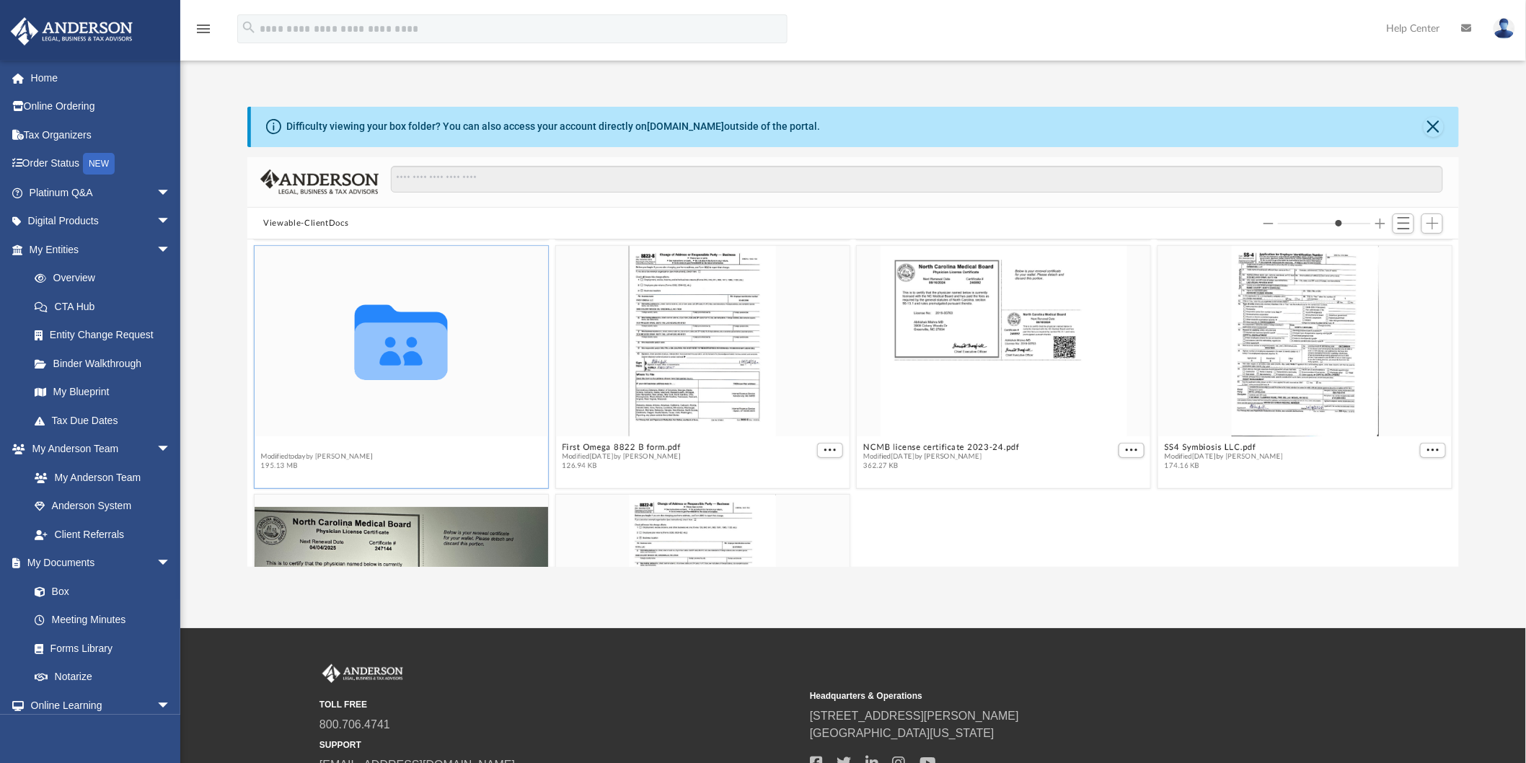
click at [262, 449] on button "Tax" at bounding box center [317, 447] width 112 height 9
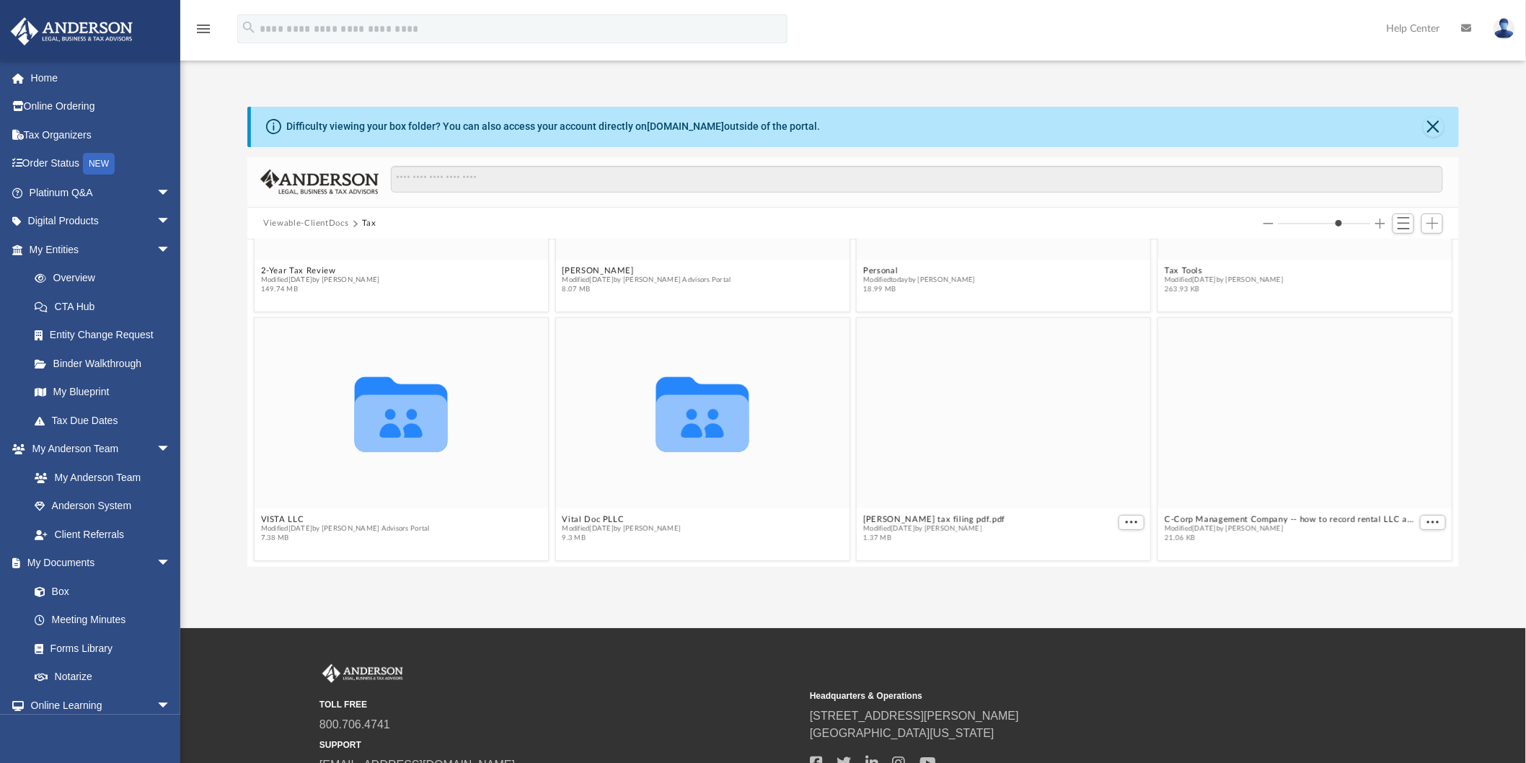
scroll to position [0, 0]
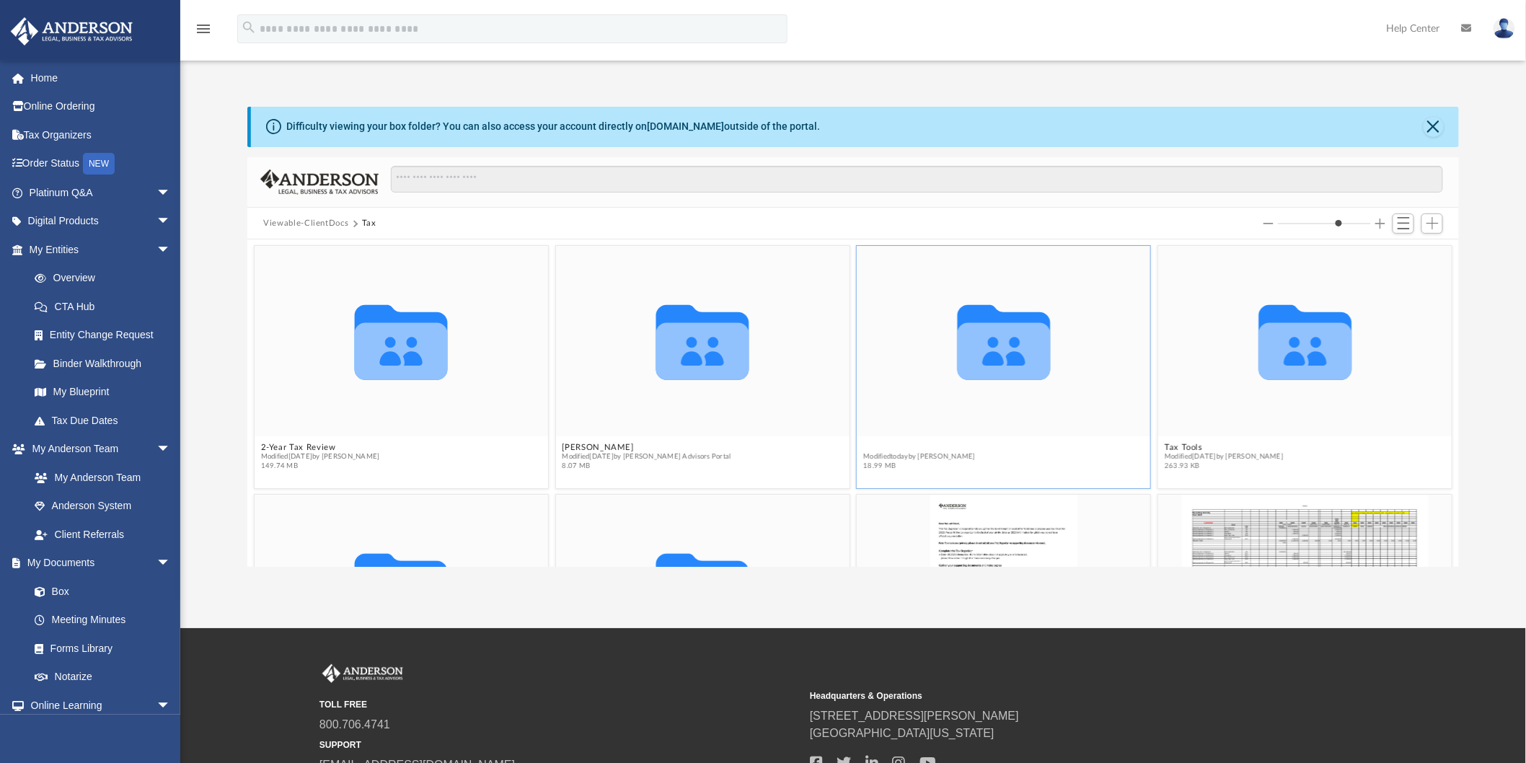
click at [863, 447] on button "Personal" at bounding box center [919, 447] width 112 height 9
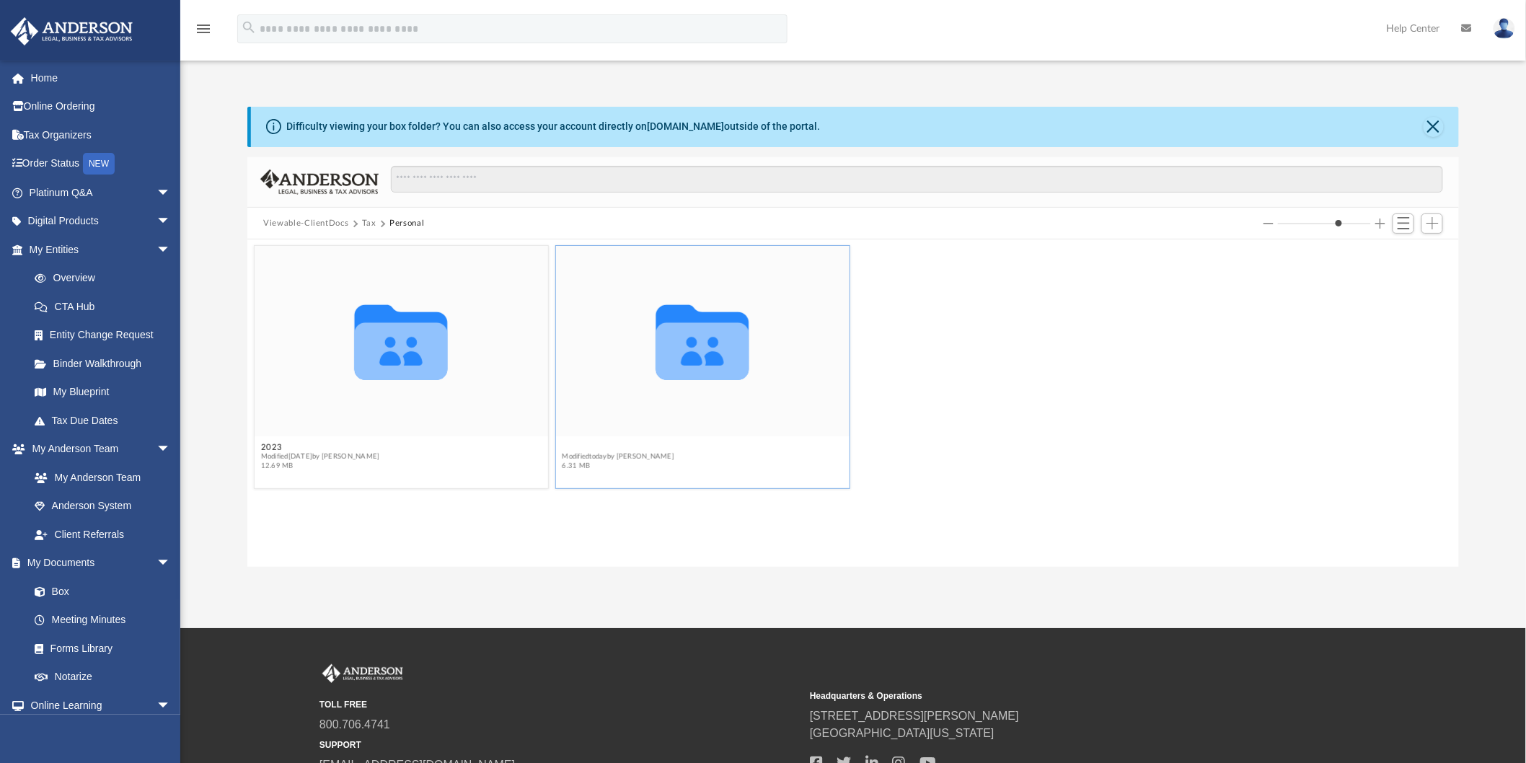
click at [575, 444] on button "2024" at bounding box center [618, 447] width 112 height 9
click at [304, 448] on button "1040 Client upload" at bounding box center [317, 447] width 112 height 9
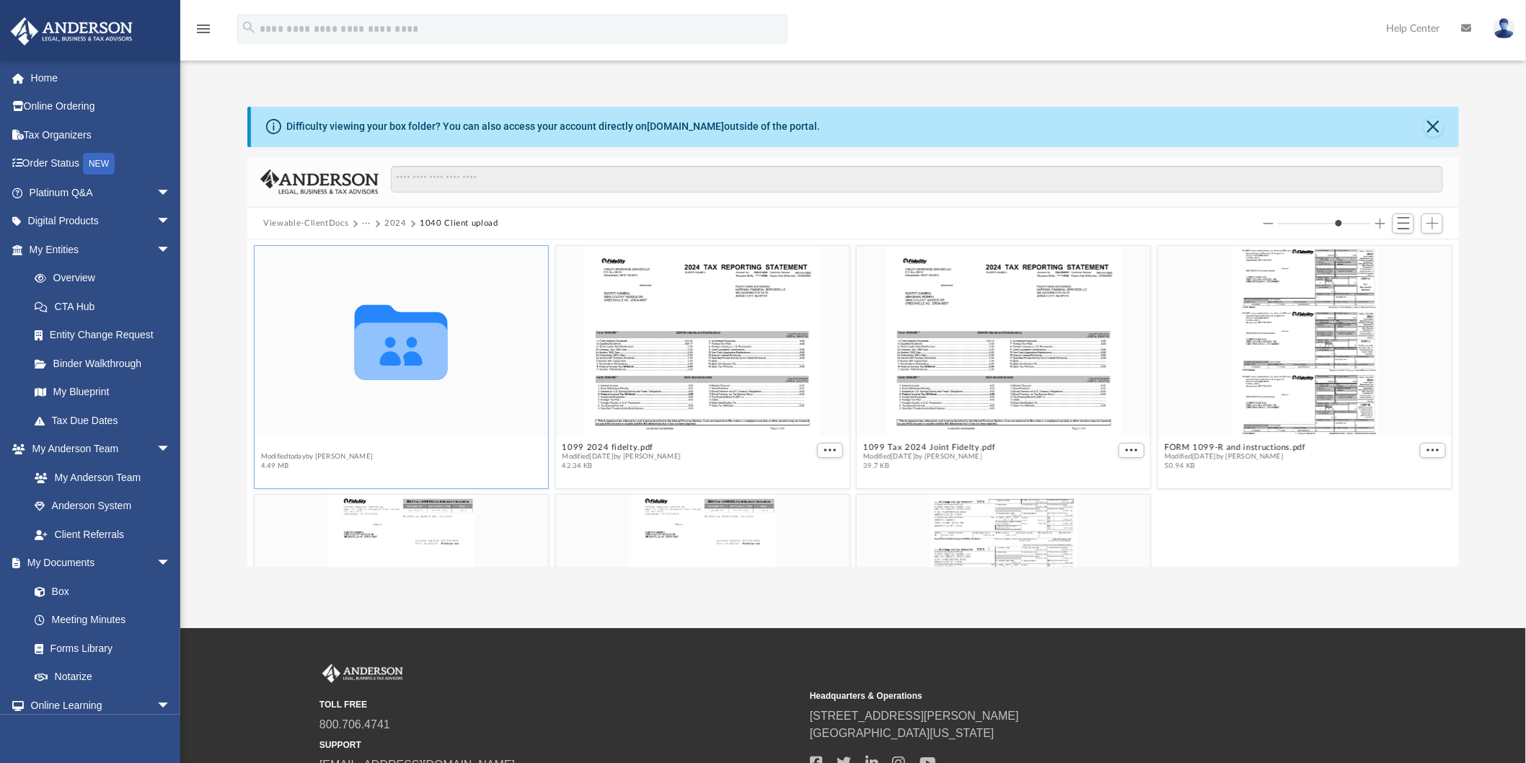
click at [283, 443] on button "Abhishek" at bounding box center [317, 447] width 112 height 9
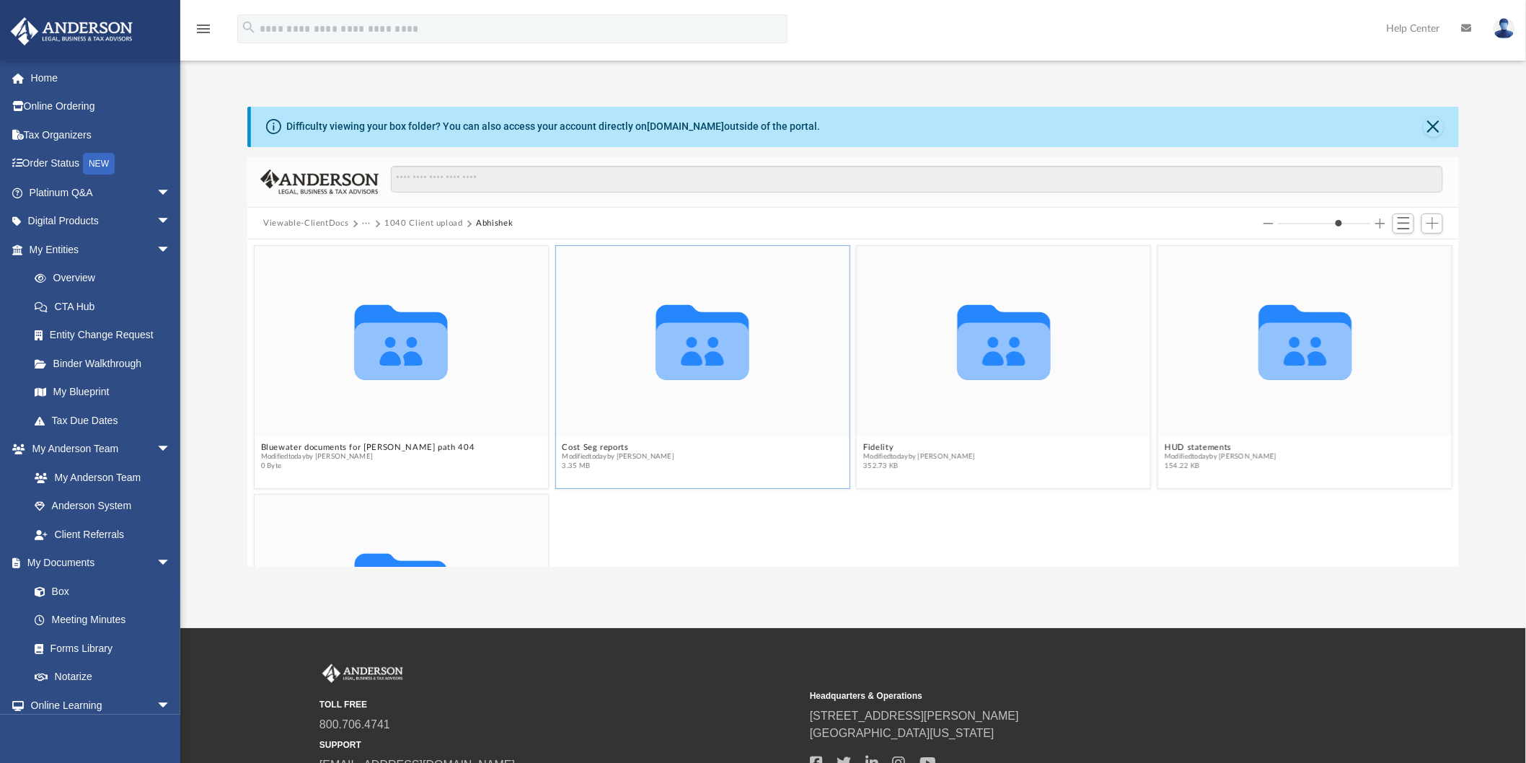
scroll to position [176, 0]
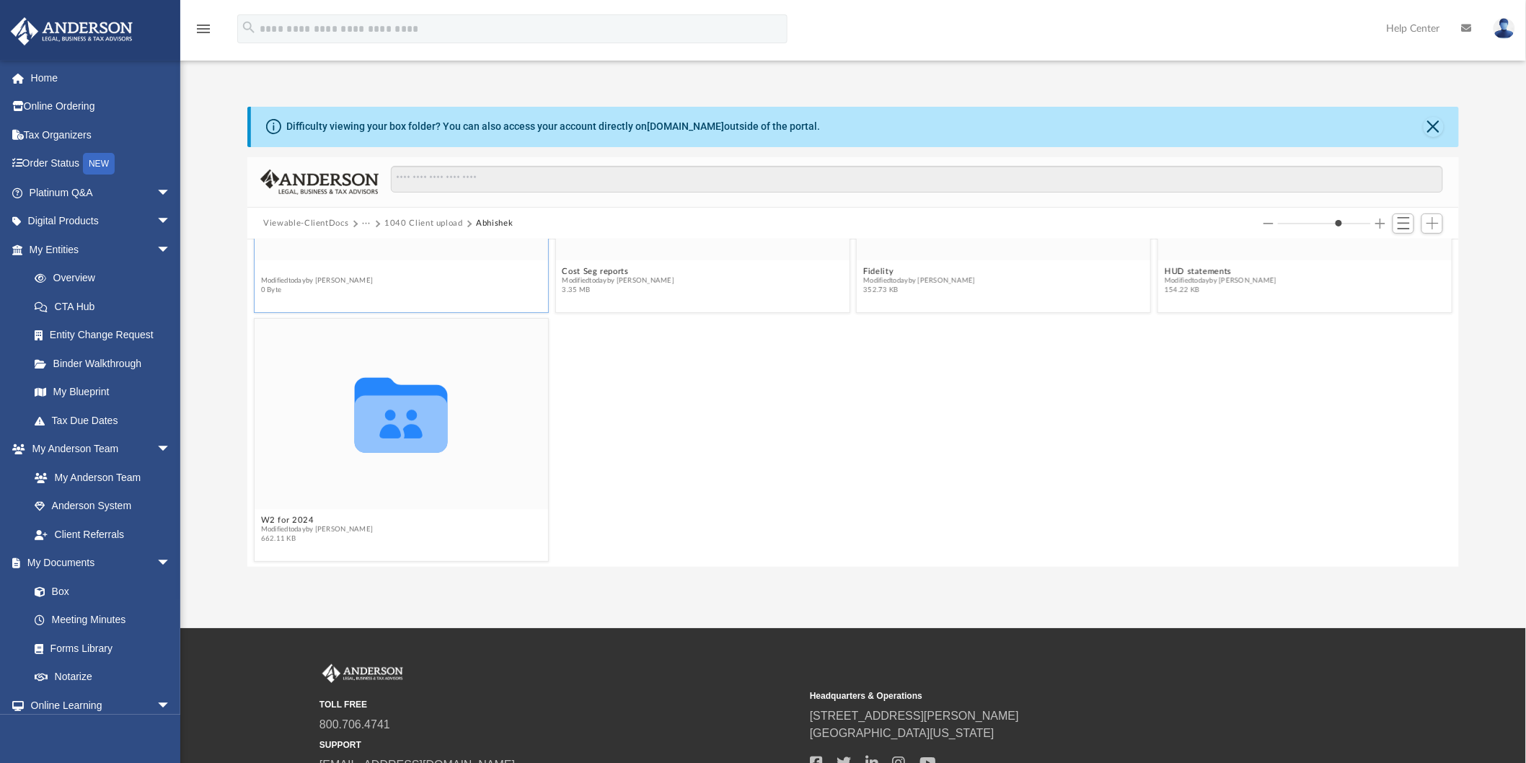
click at [412, 268] on button "Bluewater documents for [PERSON_NAME] path 404" at bounding box center [368, 271] width 214 height 9
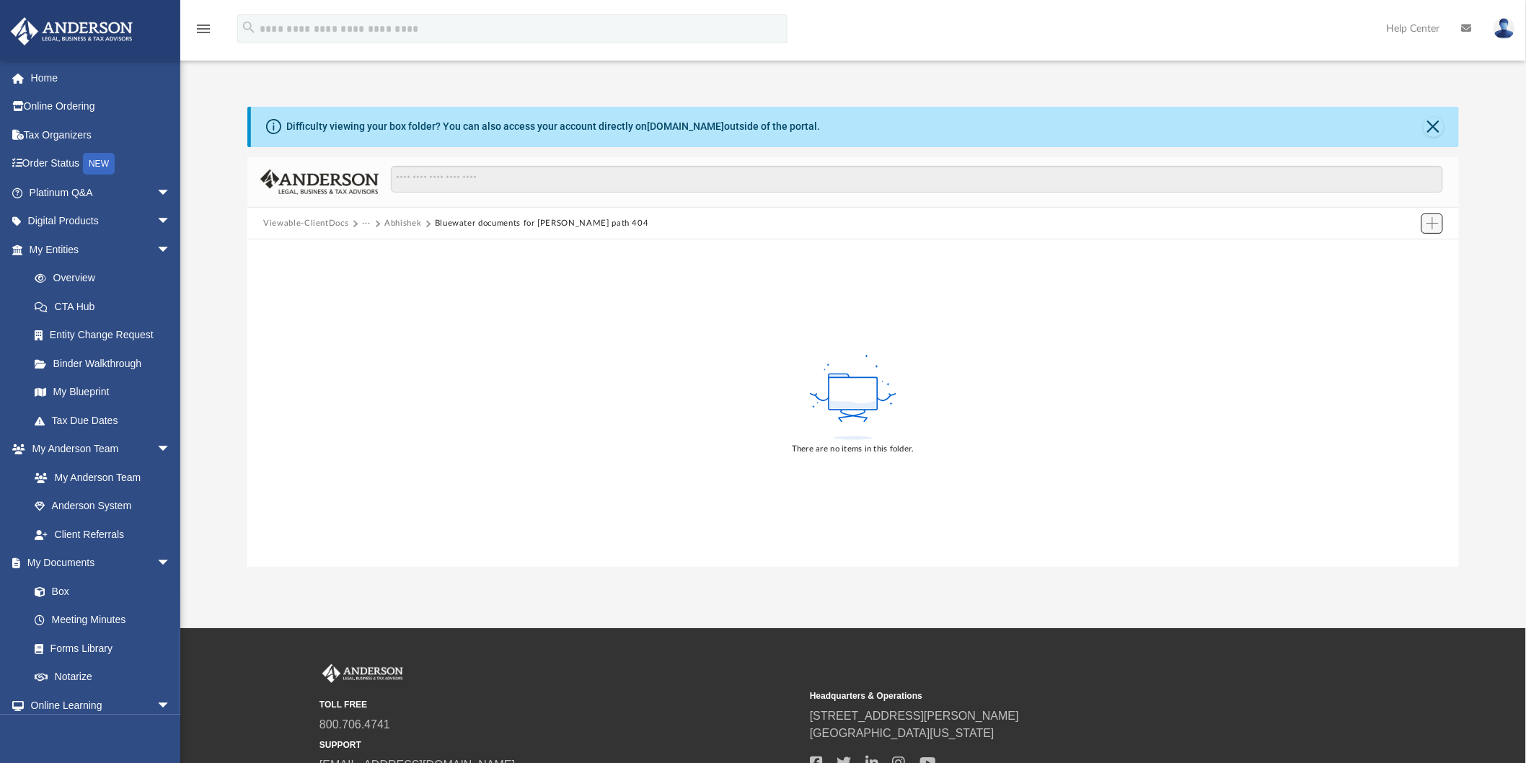
click at [1085, 222] on span "Add" at bounding box center [1432, 223] width 12 height 12
click at [1085, 247] on li "Upload" at bounding box center [1412, 252] width 46 height 15
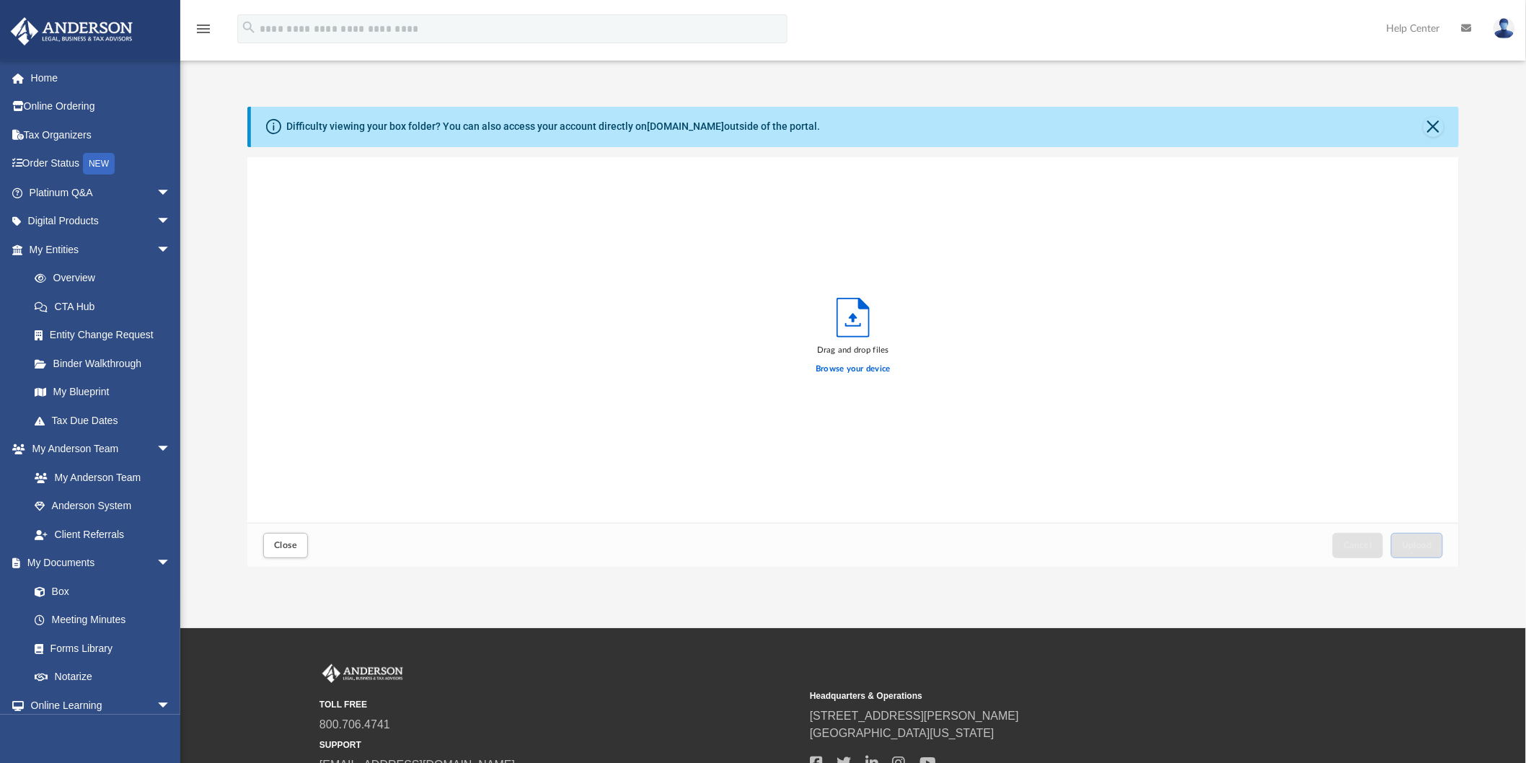
scroll to position [354, 1199]
click at [862, 370] on label "Browse your device" at bounding box center [852, 369] width 75 height 13
click at [0, 0] on input "Browse your device" at bounding box center [0, 0] width 0 height 0
click at [852, 371] on label "Browse your device" at bounding box center [852, 369] width 75 height 13
click at [0, 0] on input "Browse your device" at bounding box center [0, 0] width 0 height 0
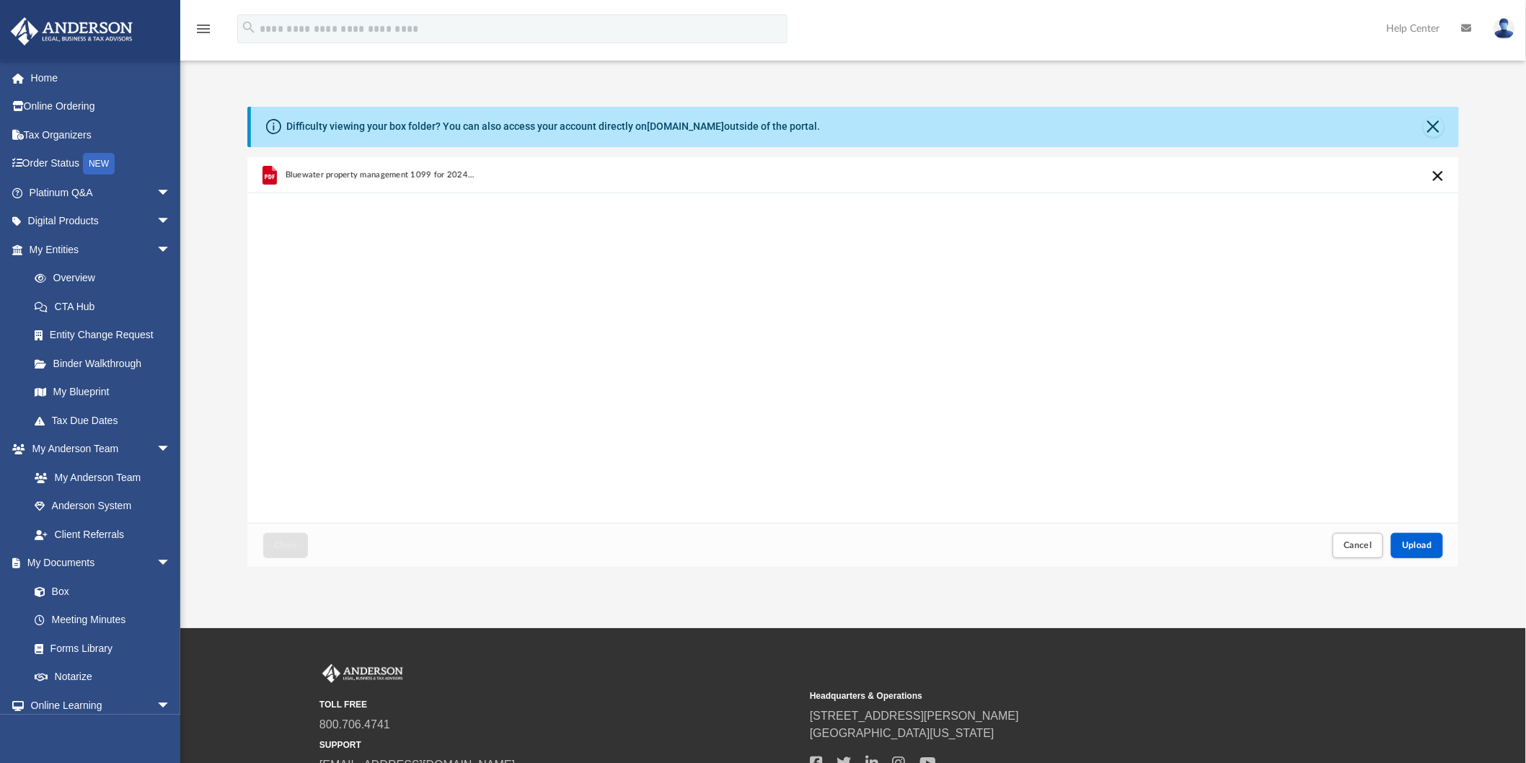
click at [1085, 542] on div "Cancel Upload" at bounding box center [1386, 545] width 118 height 32
click at [1085, 542] on span "Upload" at bounding box center [1417, 545] width 30 height 9
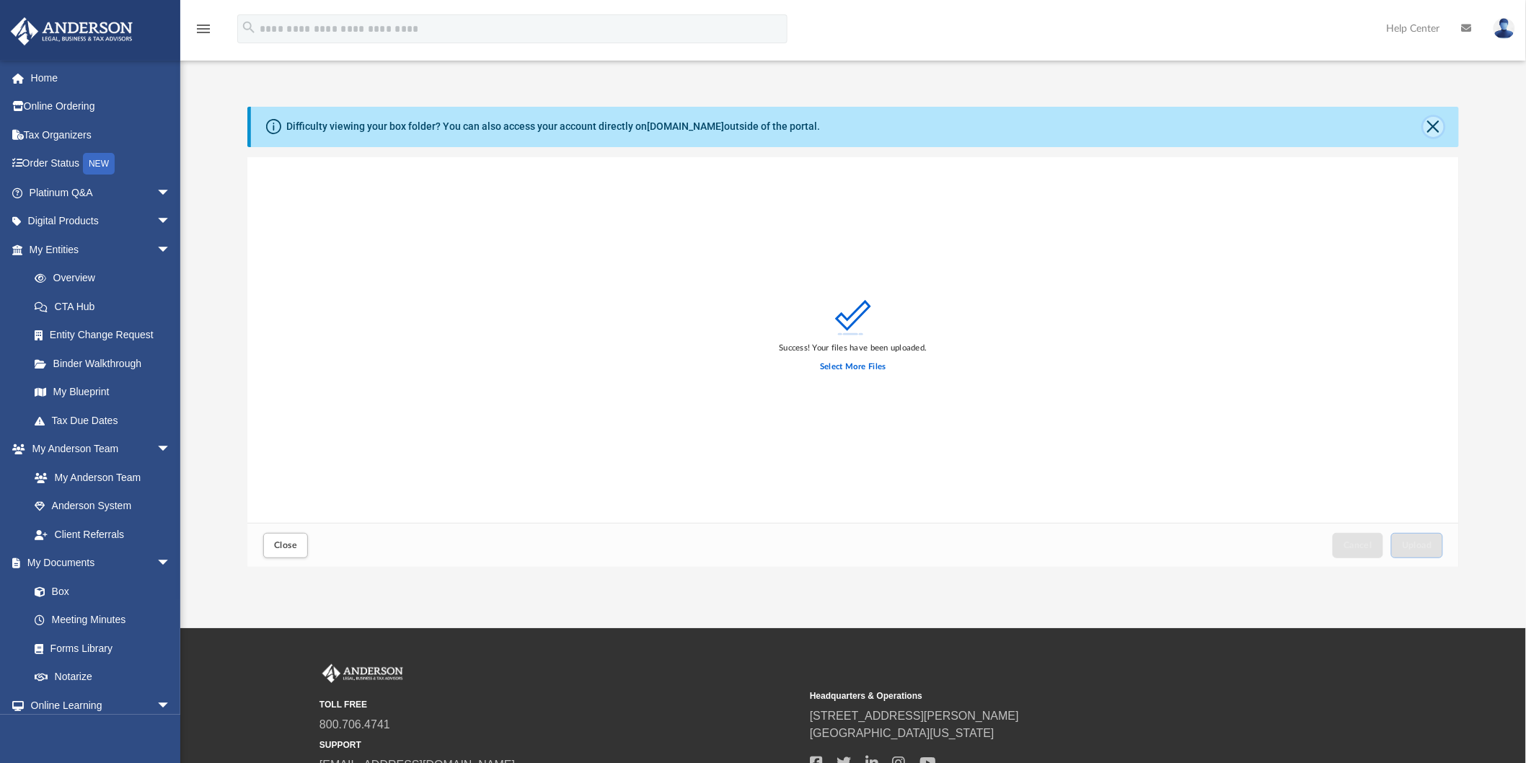
click at [1085, 128] on button "Close" at bounding box center [1433, 127] width 20 height 20
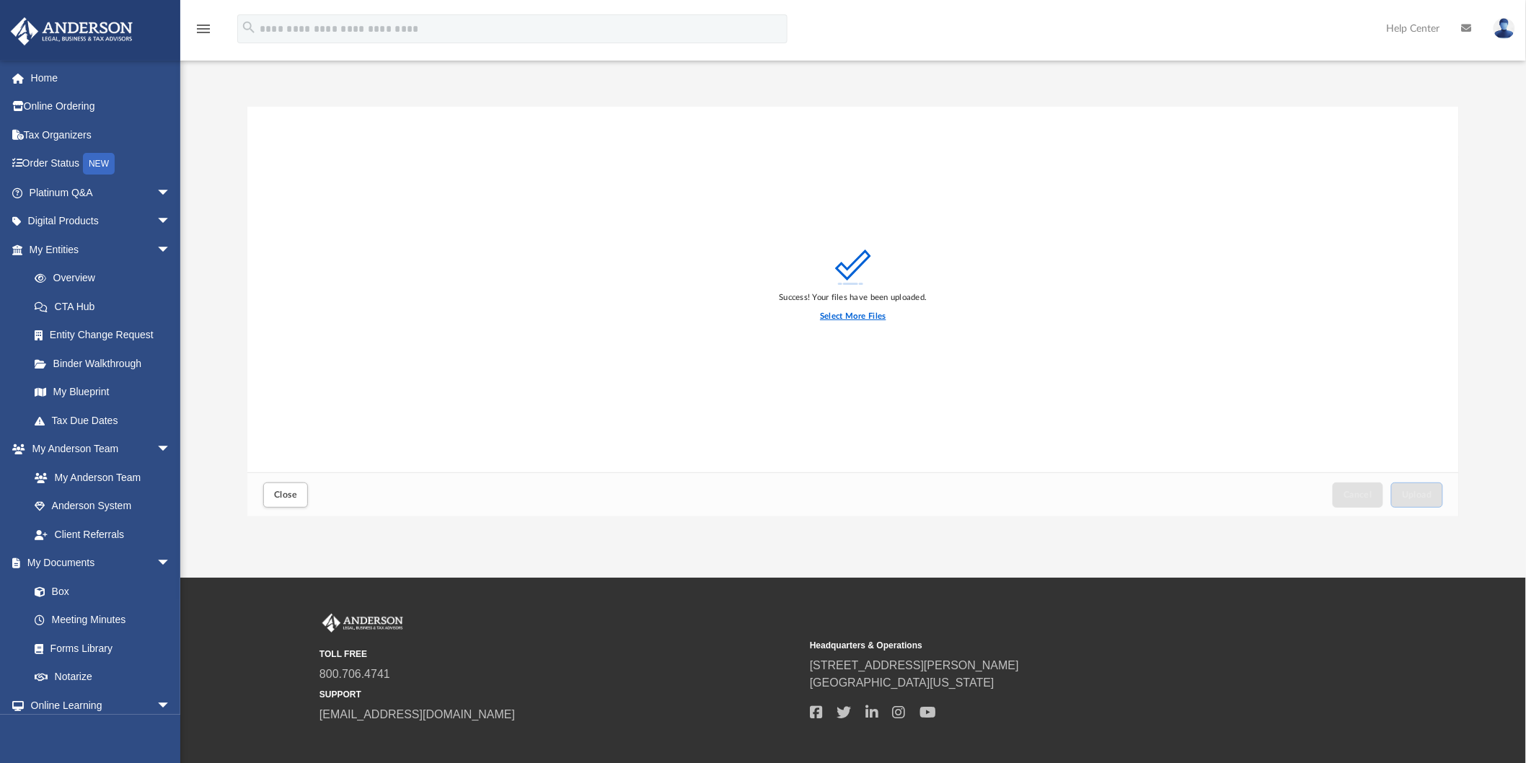
click at [877, 315] on label "Select More Files" at bounding box center [853, 316] width 66 height 13
click at [0, 0] on input "Select More Files" at bounding box center [0, 0] width 0 height 0
click at [1085, 495] on span "Upload" at bounding box center [1417, 494] width 30 height 9
click at [285, 491] on span "Close" at bounding box center [285, 494] width 23 height 9
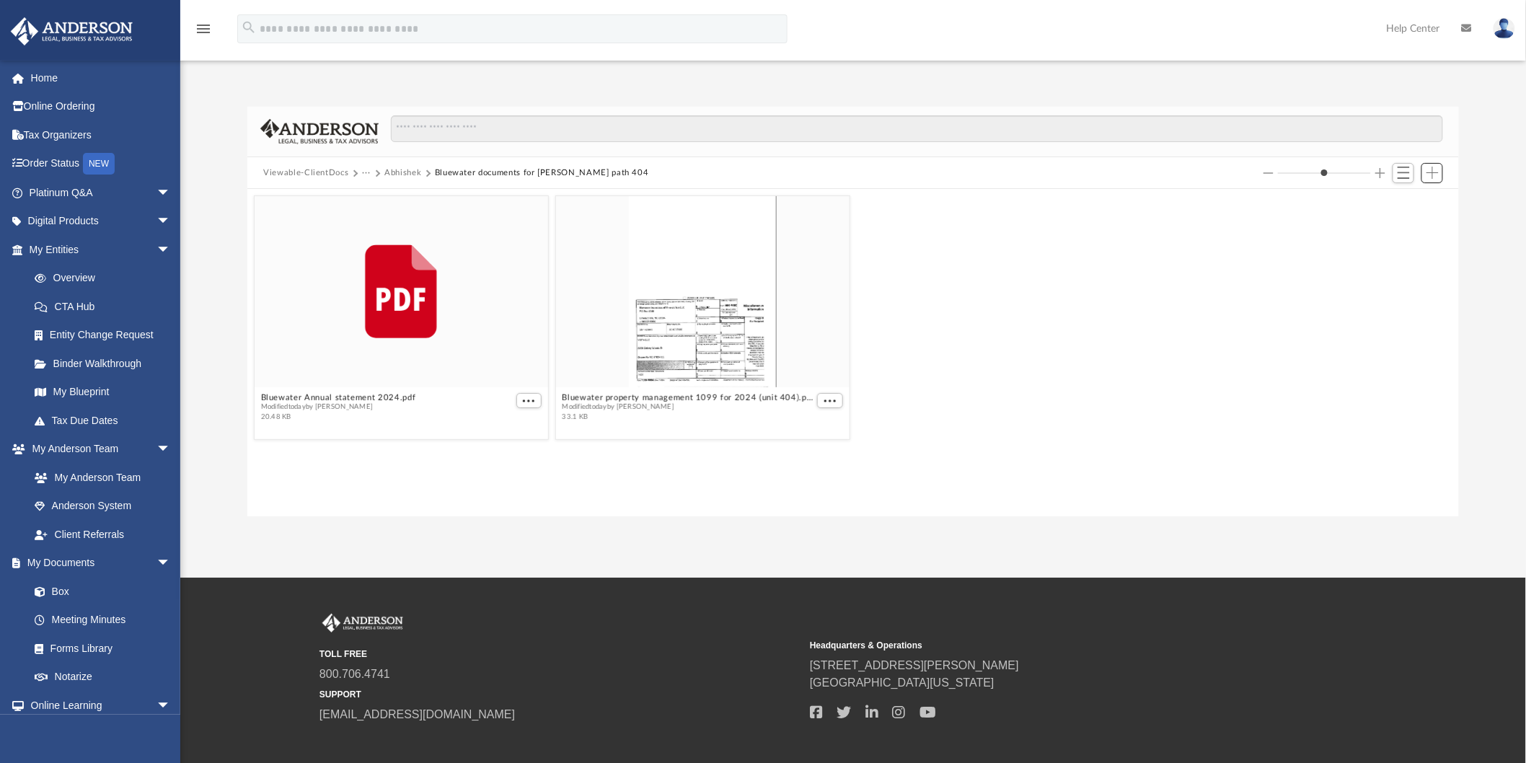
scroll to position [314, 1199]
click at [398, 169] on button "Abhishek" at bounding box center [402, 173] width 37 height 13
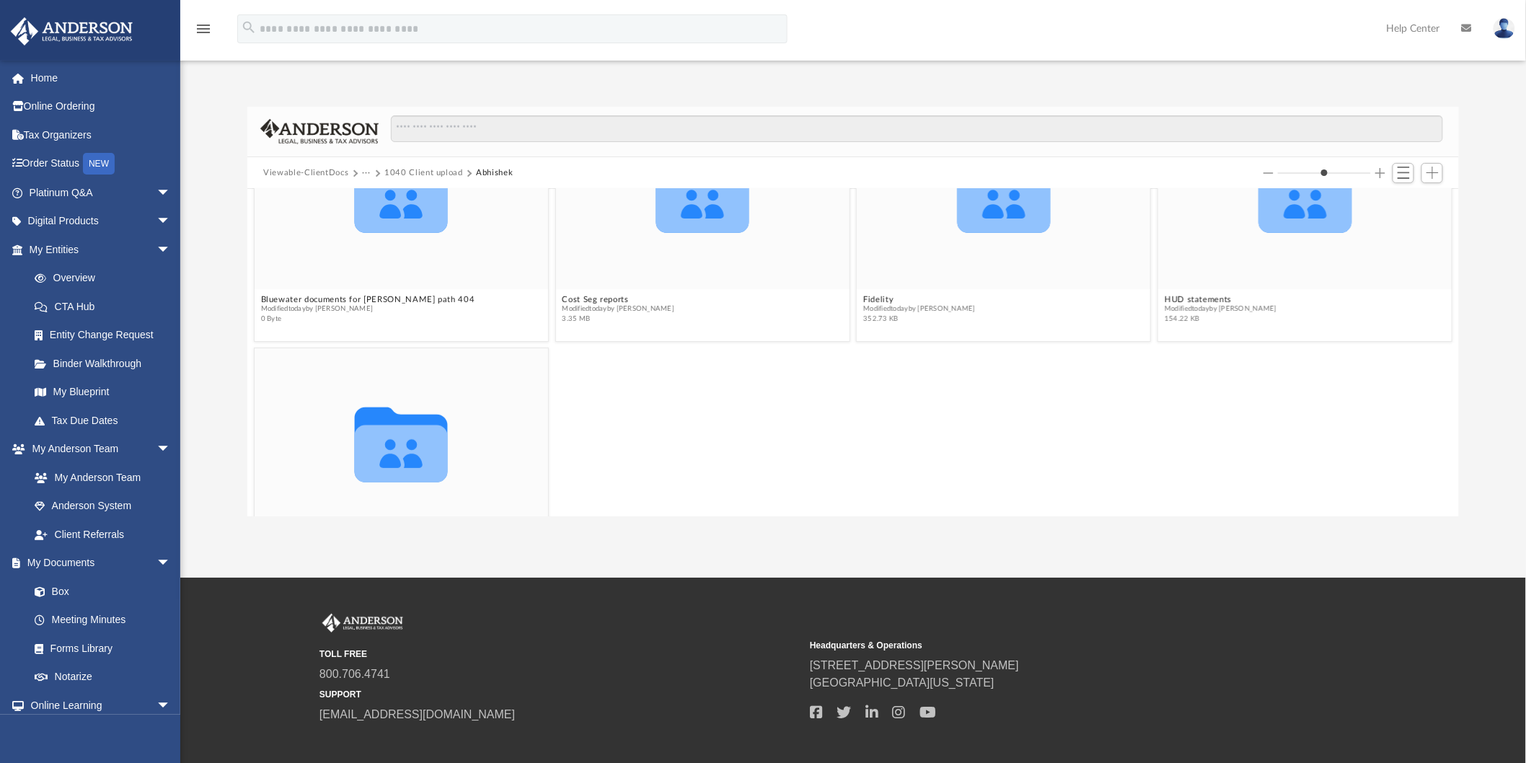
scroll to position [178, 0]
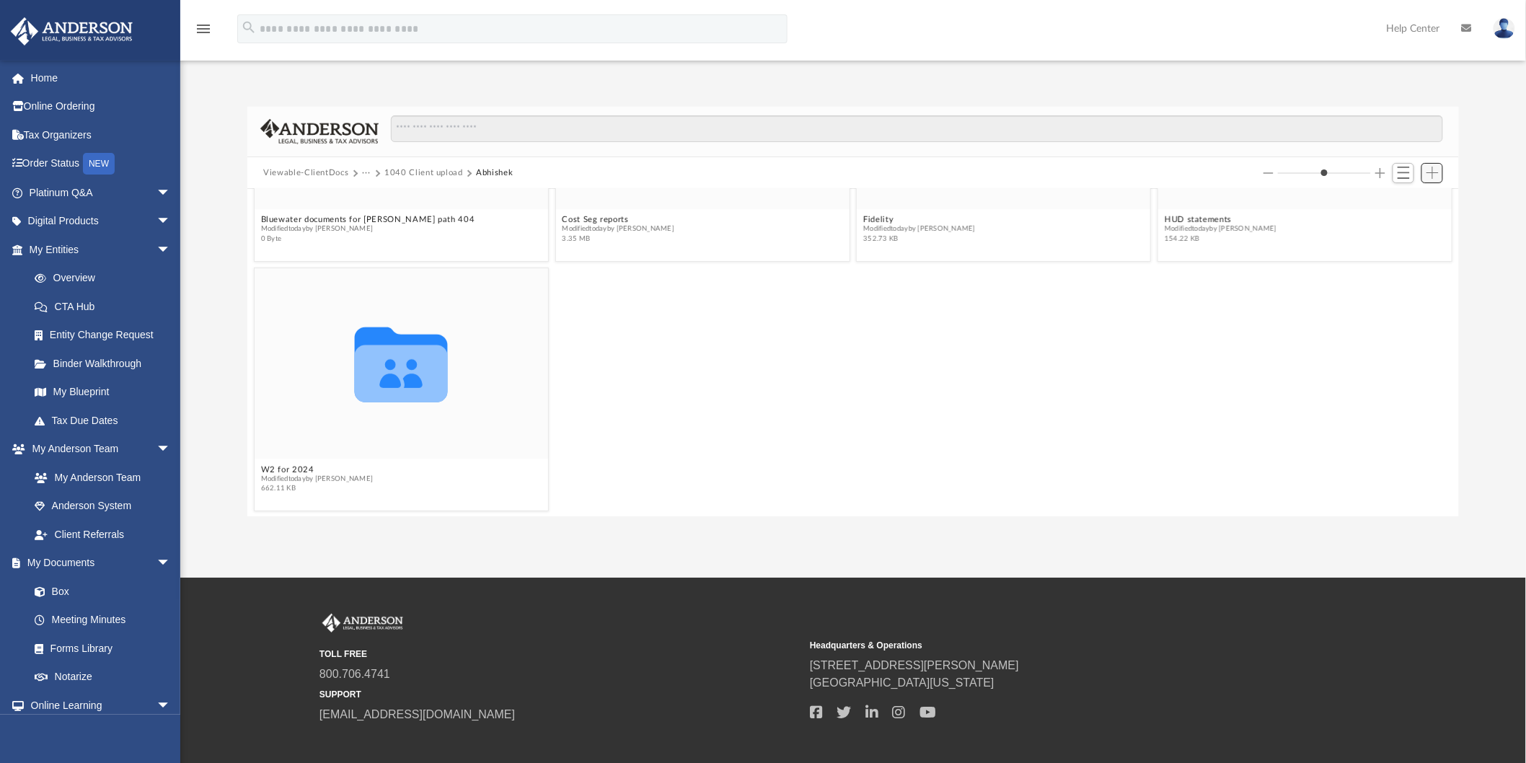
click at [1085, 174] on span "Add" at bounding box center [1432, 173] width 12 height 12
click at [1085, 226] on li "New Folder" at bounding box center [1412, 224] width 46 height 15
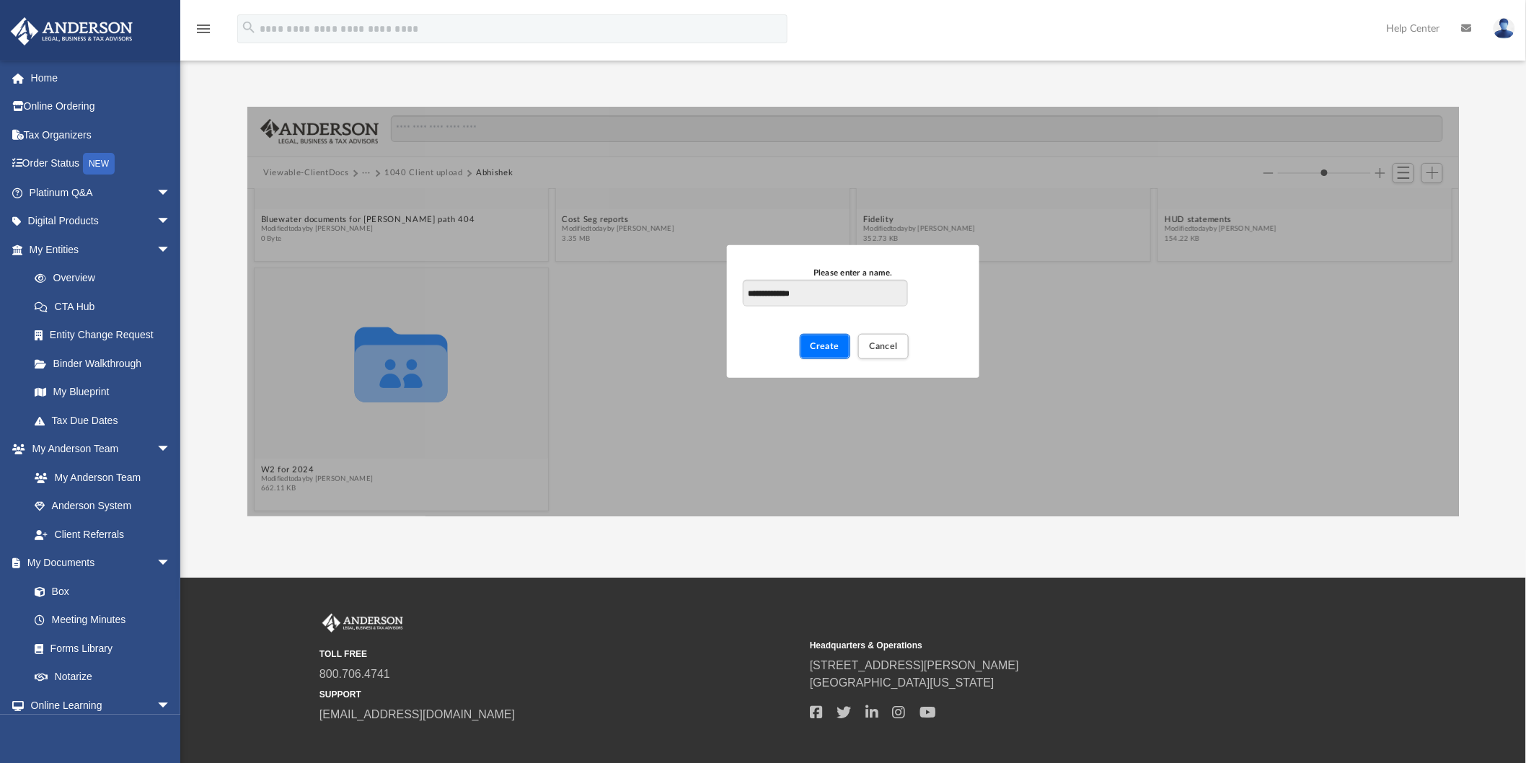
drag, startPoint x: 813, startPoint y: 342, endPoint x: 746, endPoint y: 294, distance: 82.6
click at [745, 299] on div "**********" at bounding box center [853, 311] width 252 height 133
click at [758, 289] on input "**********" at bounding box center [825, 293] width 165 height 27
click at [776, 292] on input "**********" at bounding box center [825, 293] width 165 height 27
type input "**********"
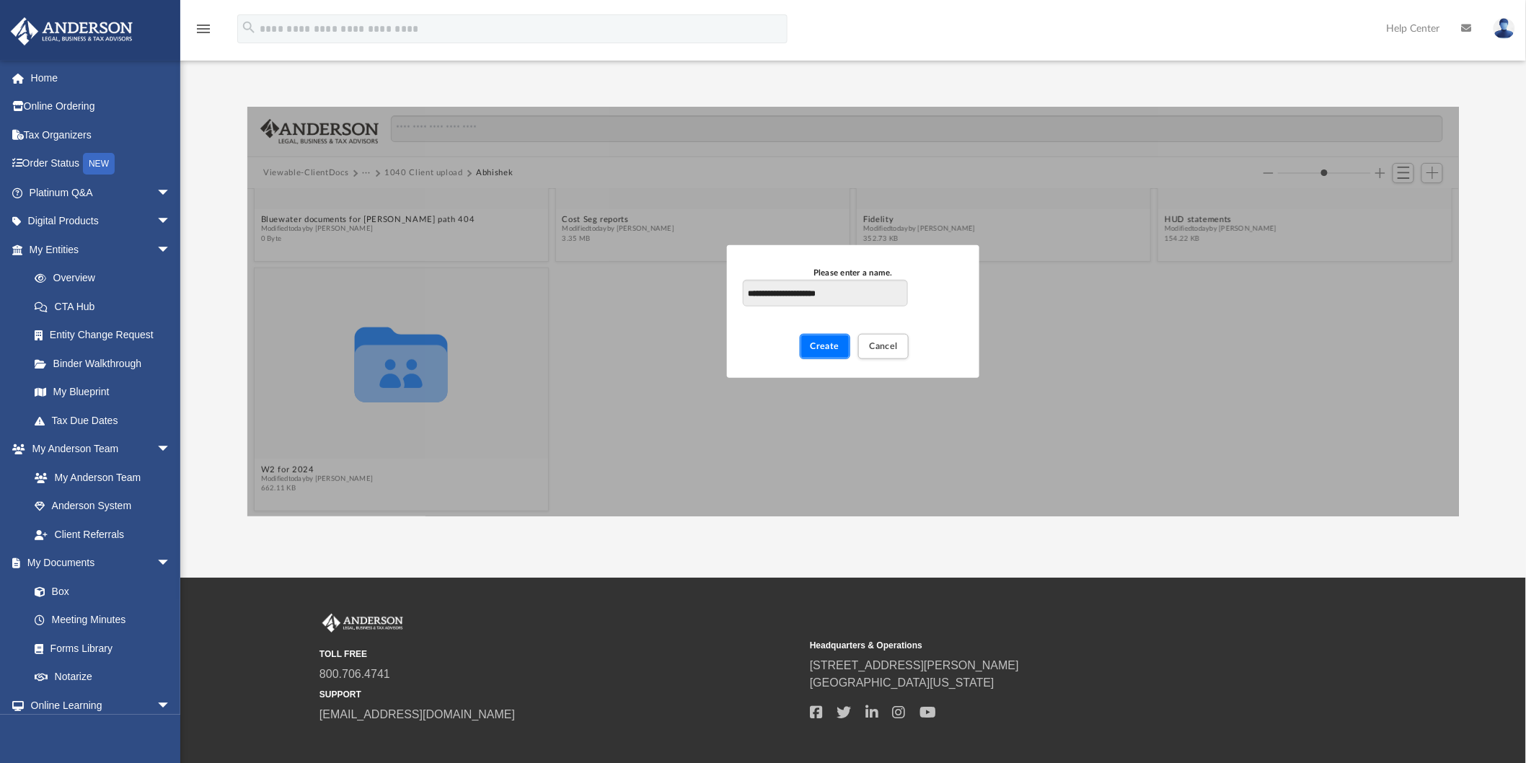
click at [831, 340] on button "Create" at bounding box center [825, 346] width 51 height 25
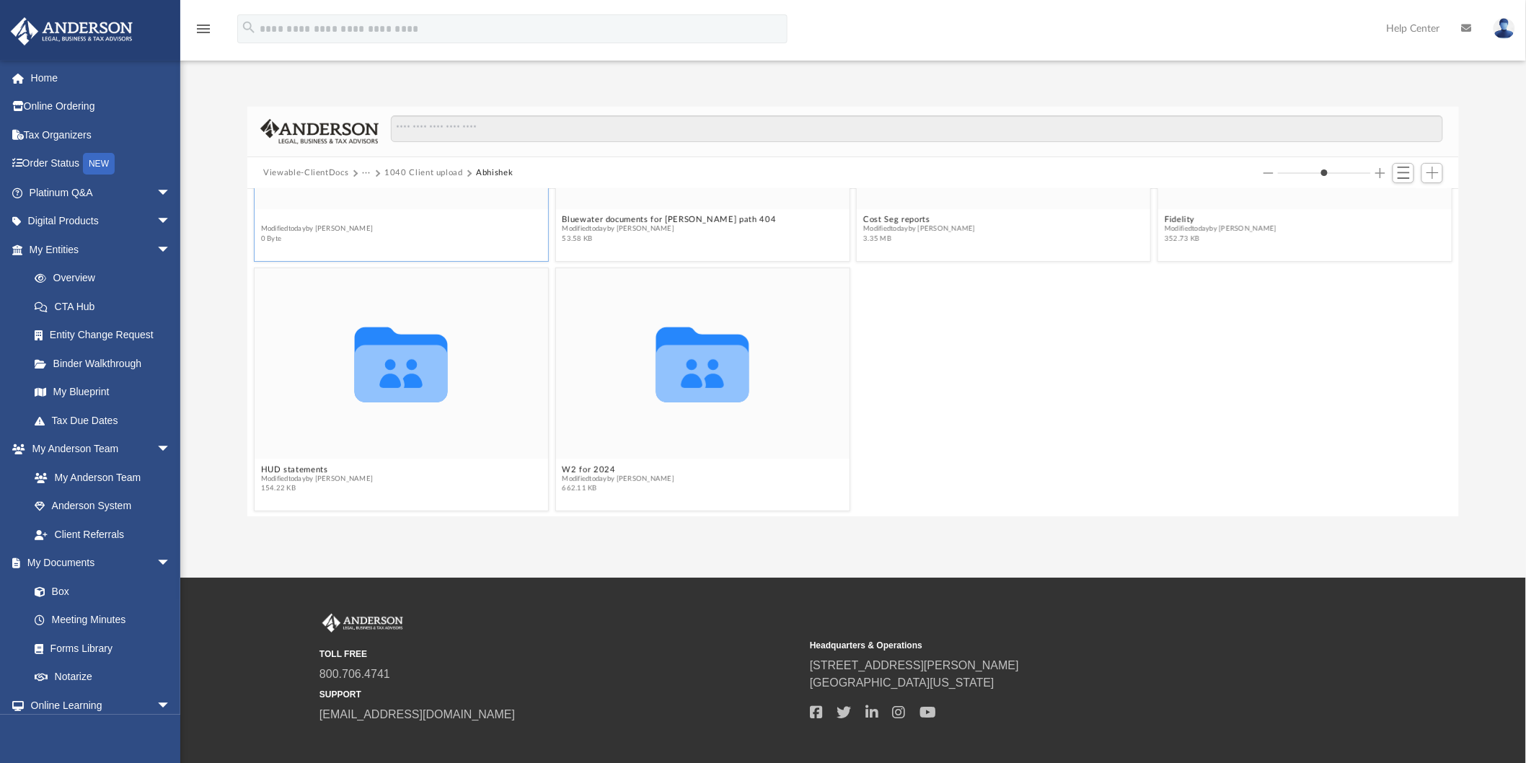
click at [314, 219] on button "1099s received for 2024" at bounding box center [317, 219] width 112 height 9
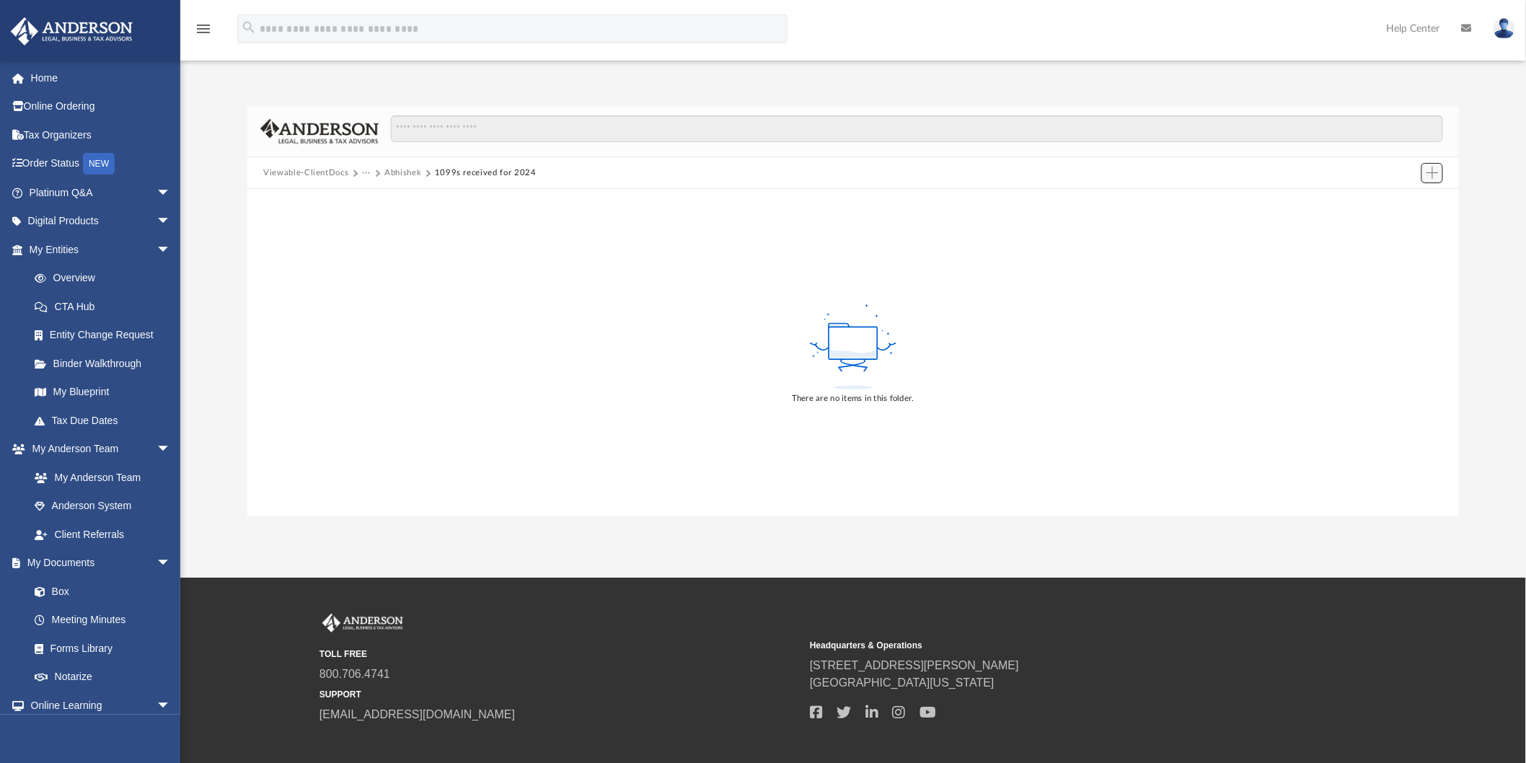
click at [1085, 174] on button "Add" at bounding box center [1432, 173] width 22 height 20
click at [1085, 204] on li "Upload" at bounding box center [1412, 202] width 46 height 15
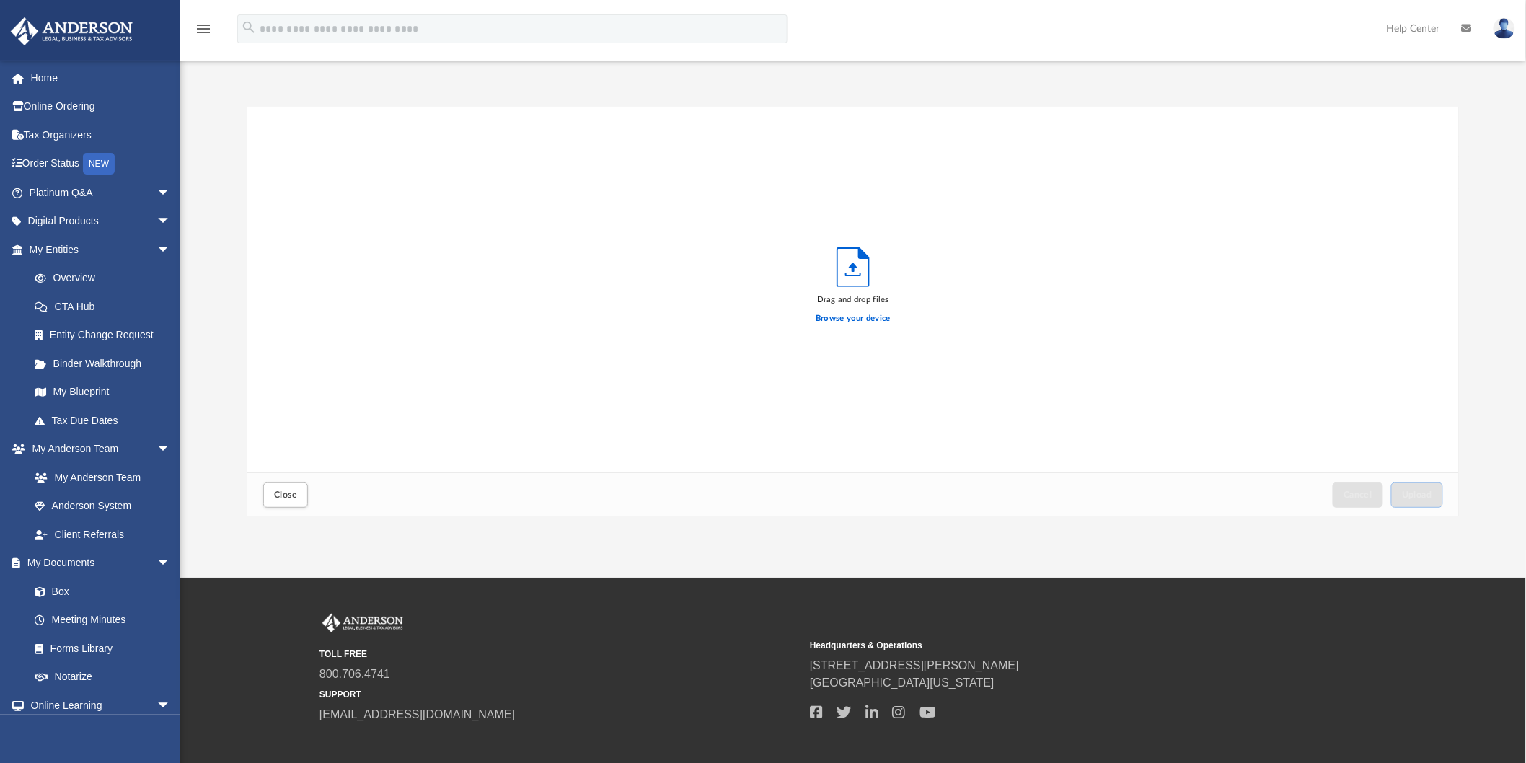
scroll to position [354, 1199]
click at [878, 319] on label "Browse your device" at bounding box center [852, 318] width 75 height 13
click at [0, 0] on input "Browse your device" at bounding box center [0, 0] width 0 height 0
click at [1085, 491] on span "Upload" at bounding box center [1417, 494] width 30 height 9
